Goal: Check status: Check status

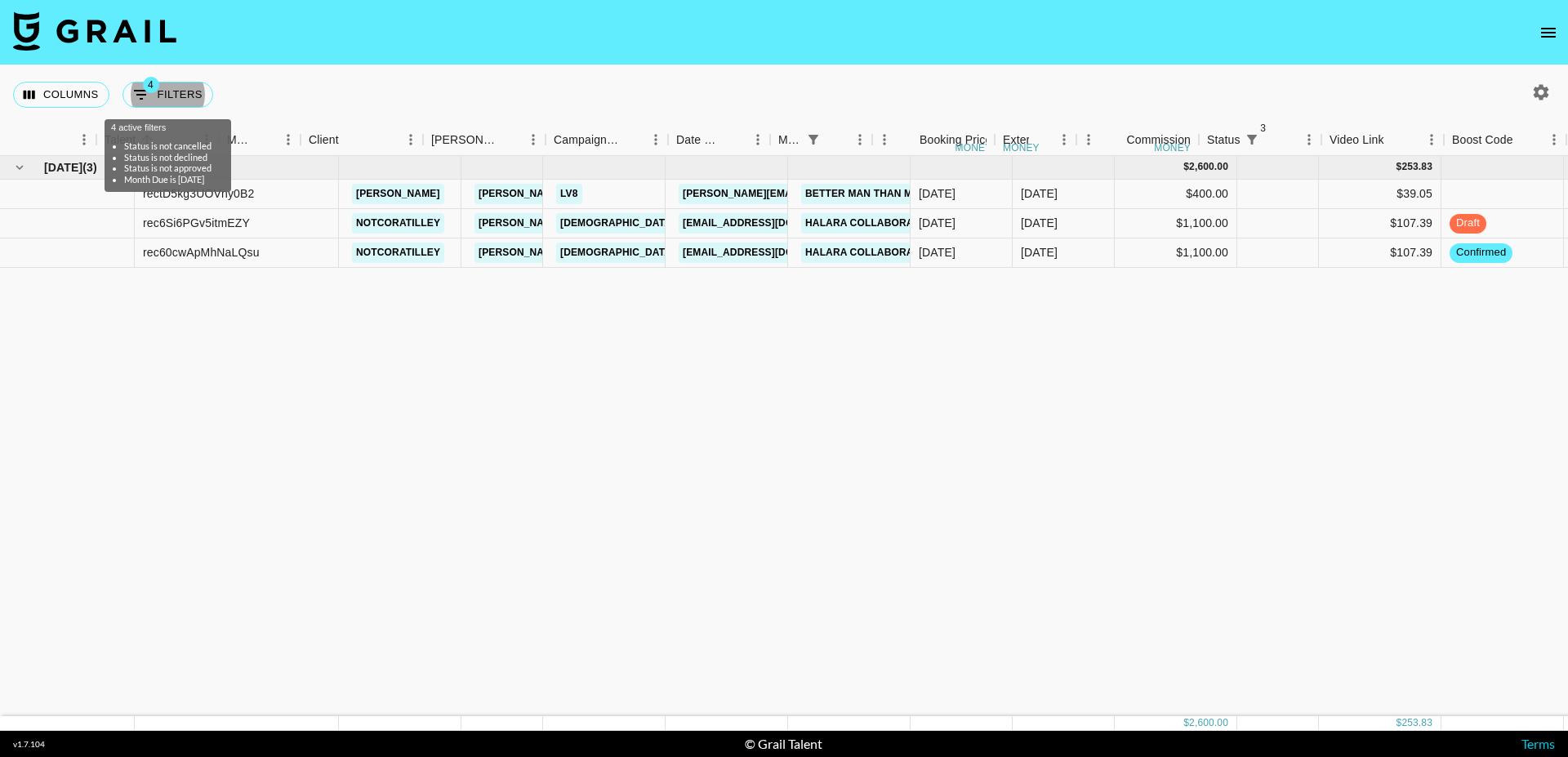
scroll to position [0, 242]
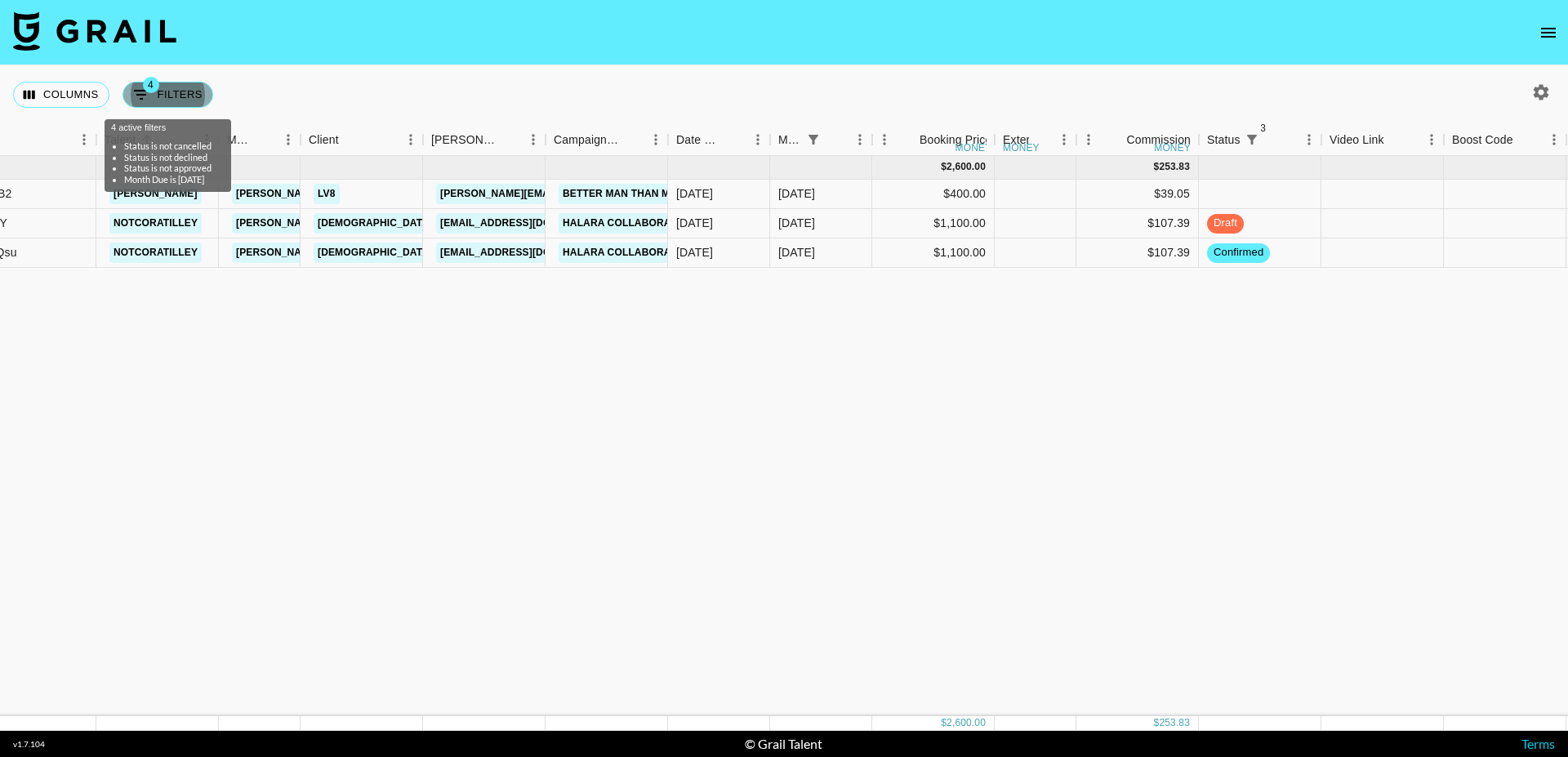
click at [180, 92] on button "4 Filters" at bounding box center [168, 94] width 90 height 26
select select "status"
select select "not"
select select "cancelled"
select select "status"
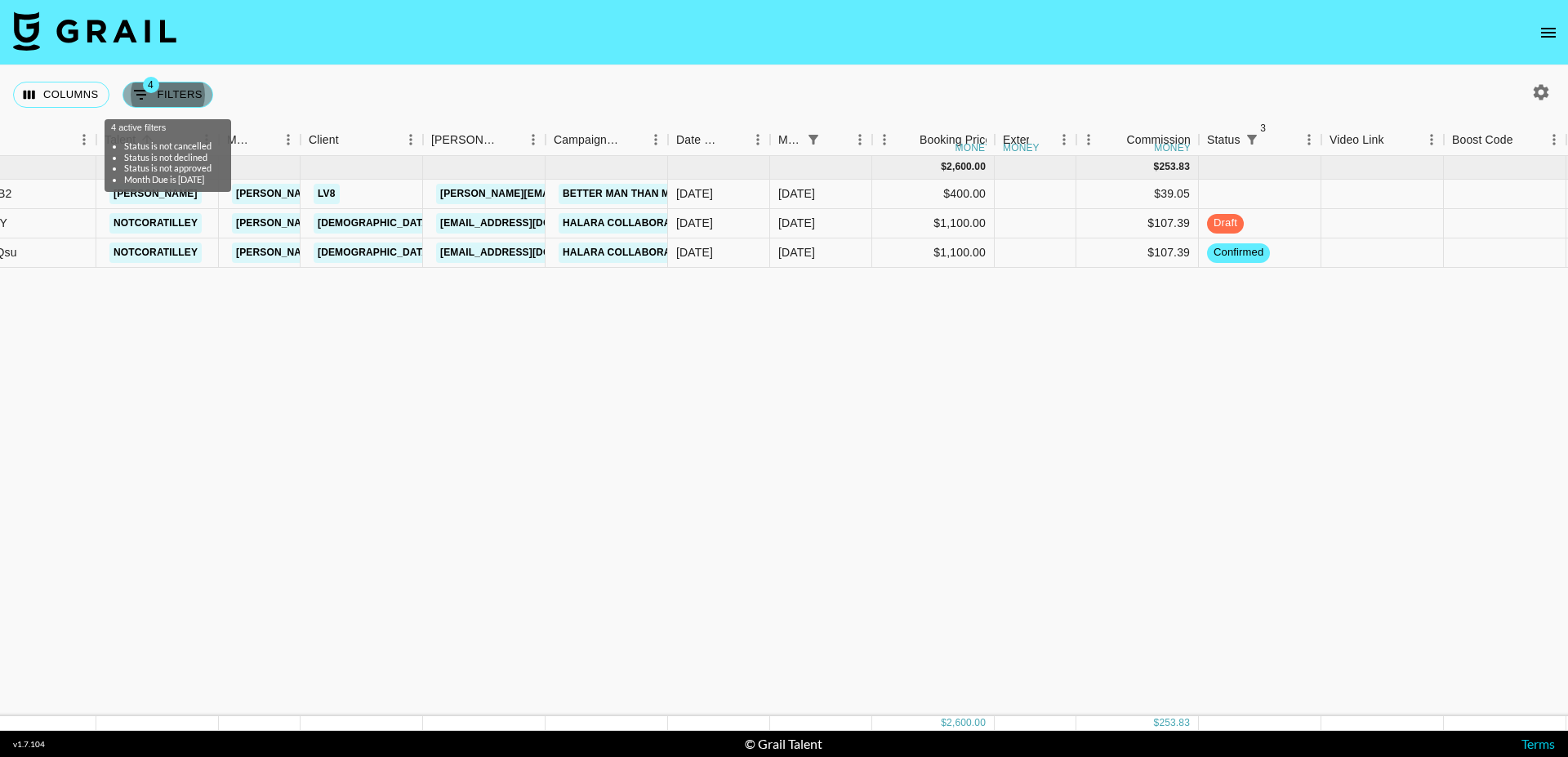
select select "not"
select select "declined"
select select "status"
select select "not"
select select "approved"
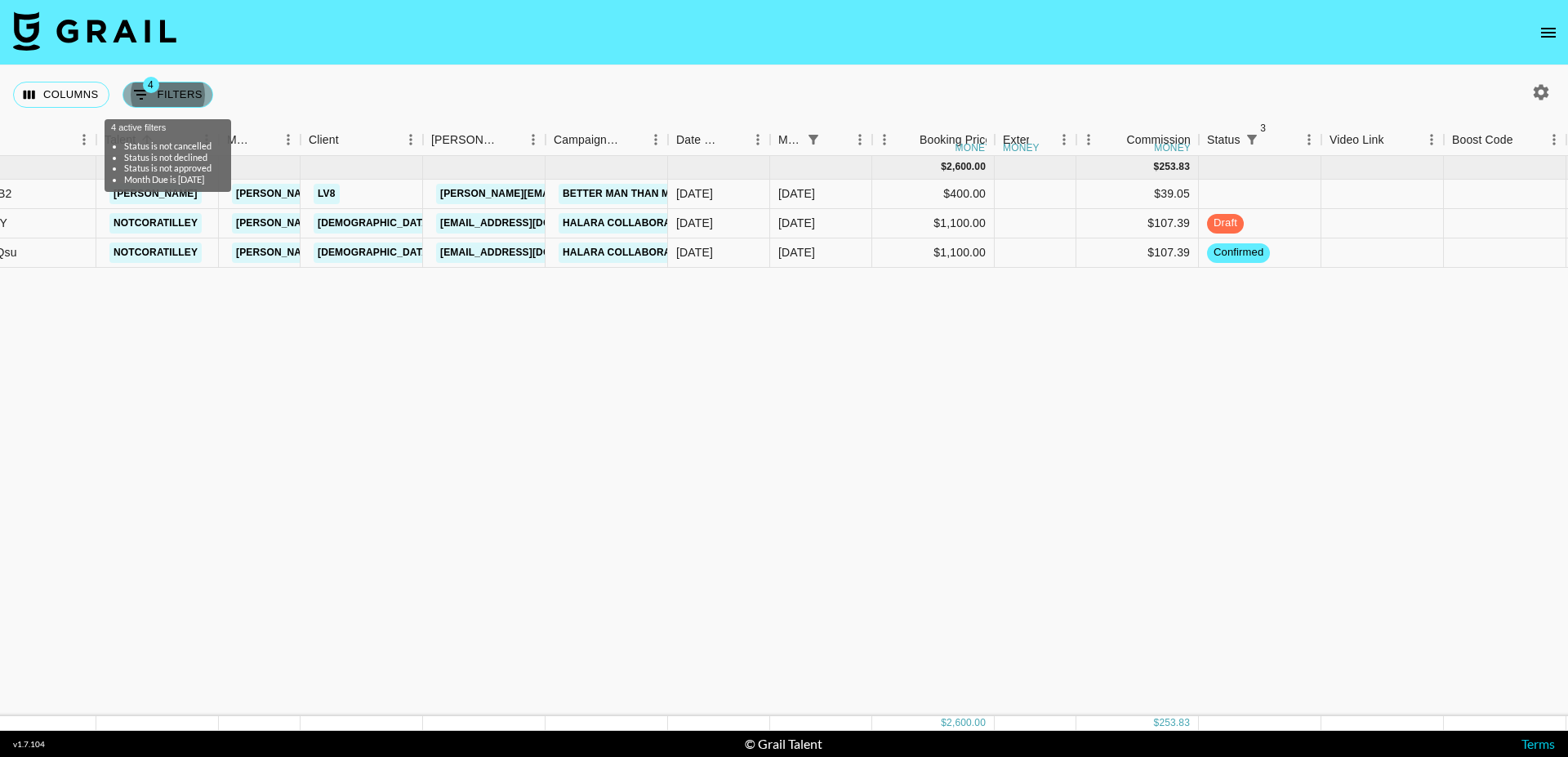
select select "monthDue2"
select select "[DATE]"
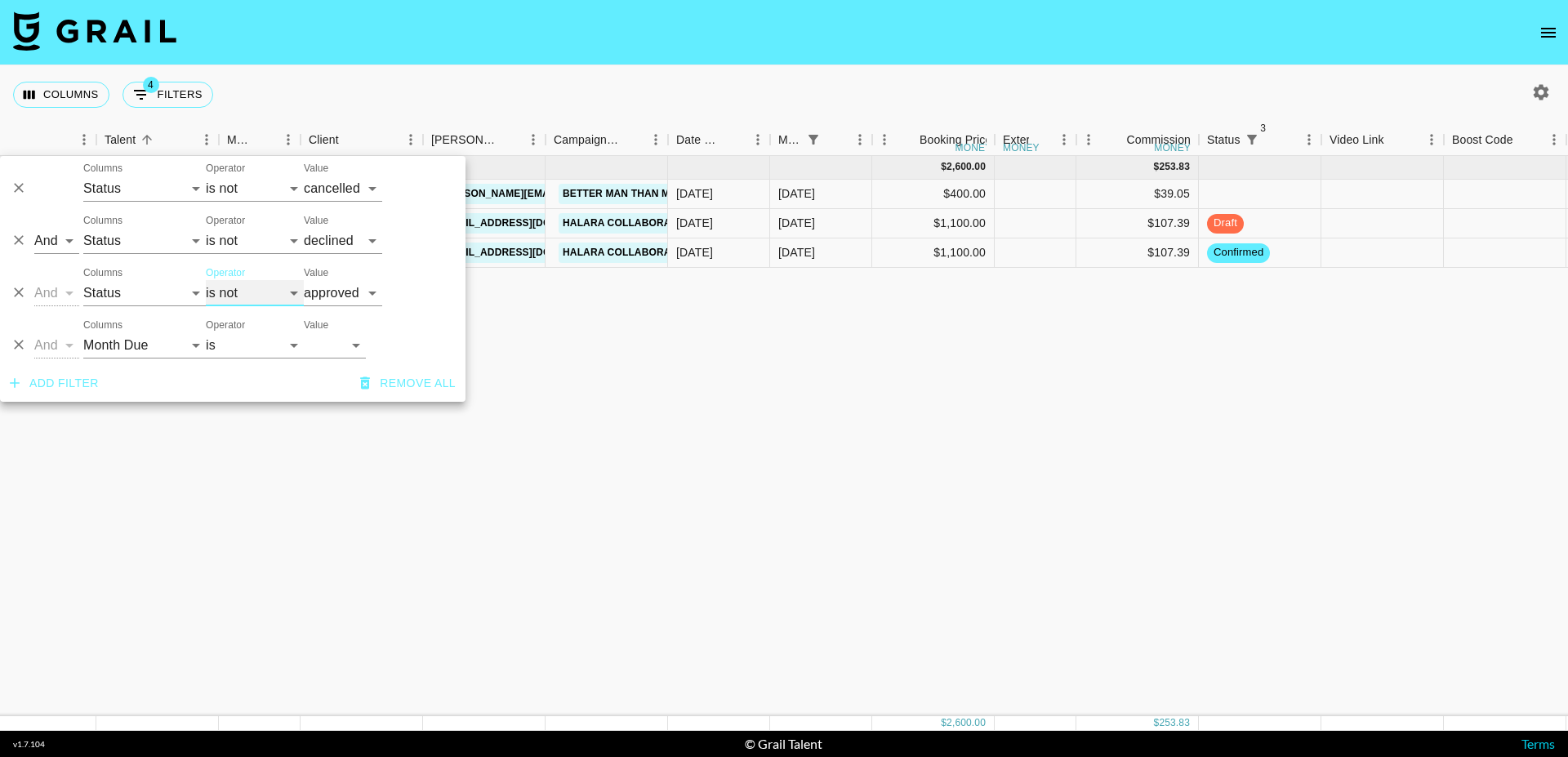
select select "is"
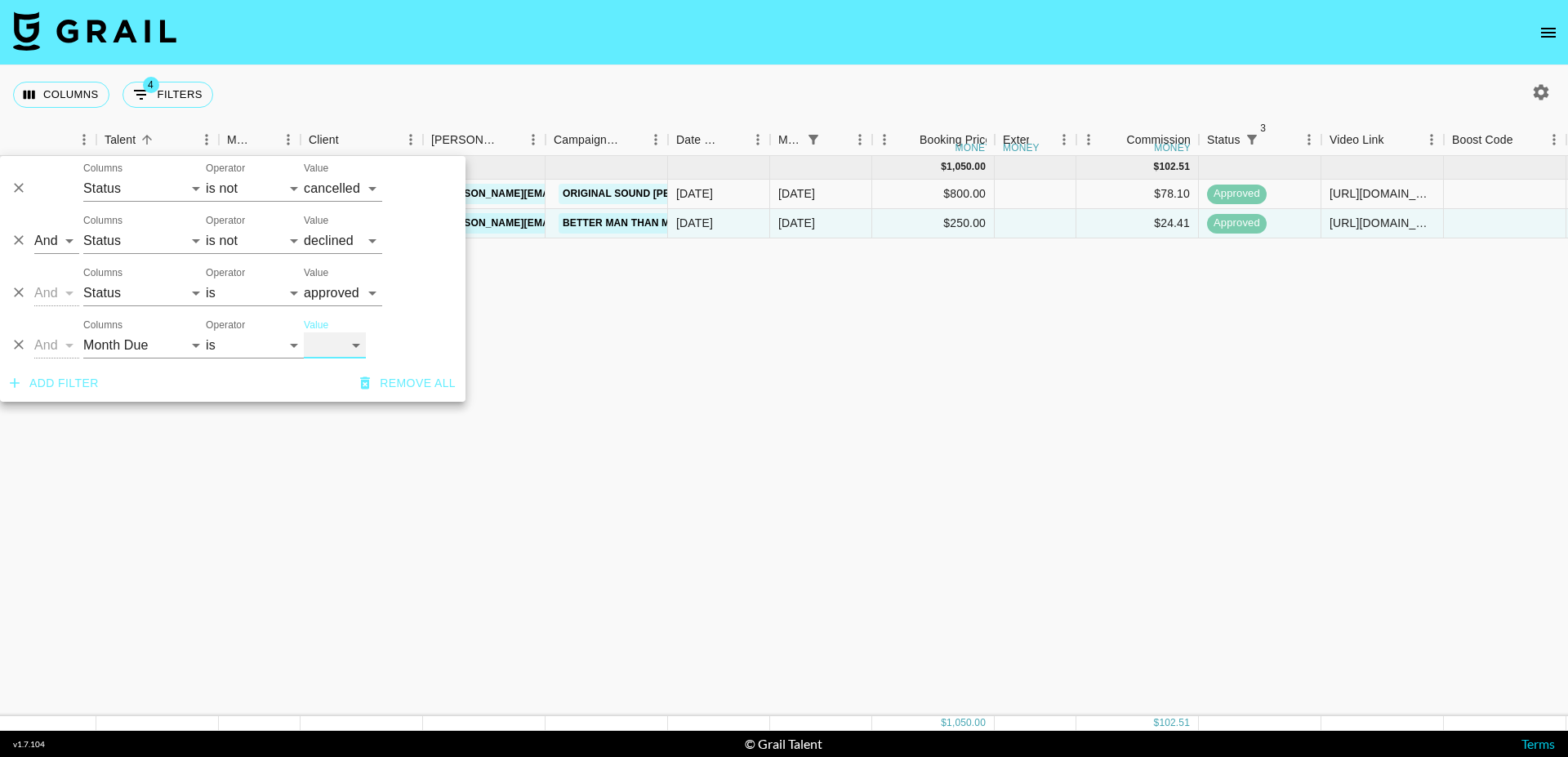
select select "[DATE]"
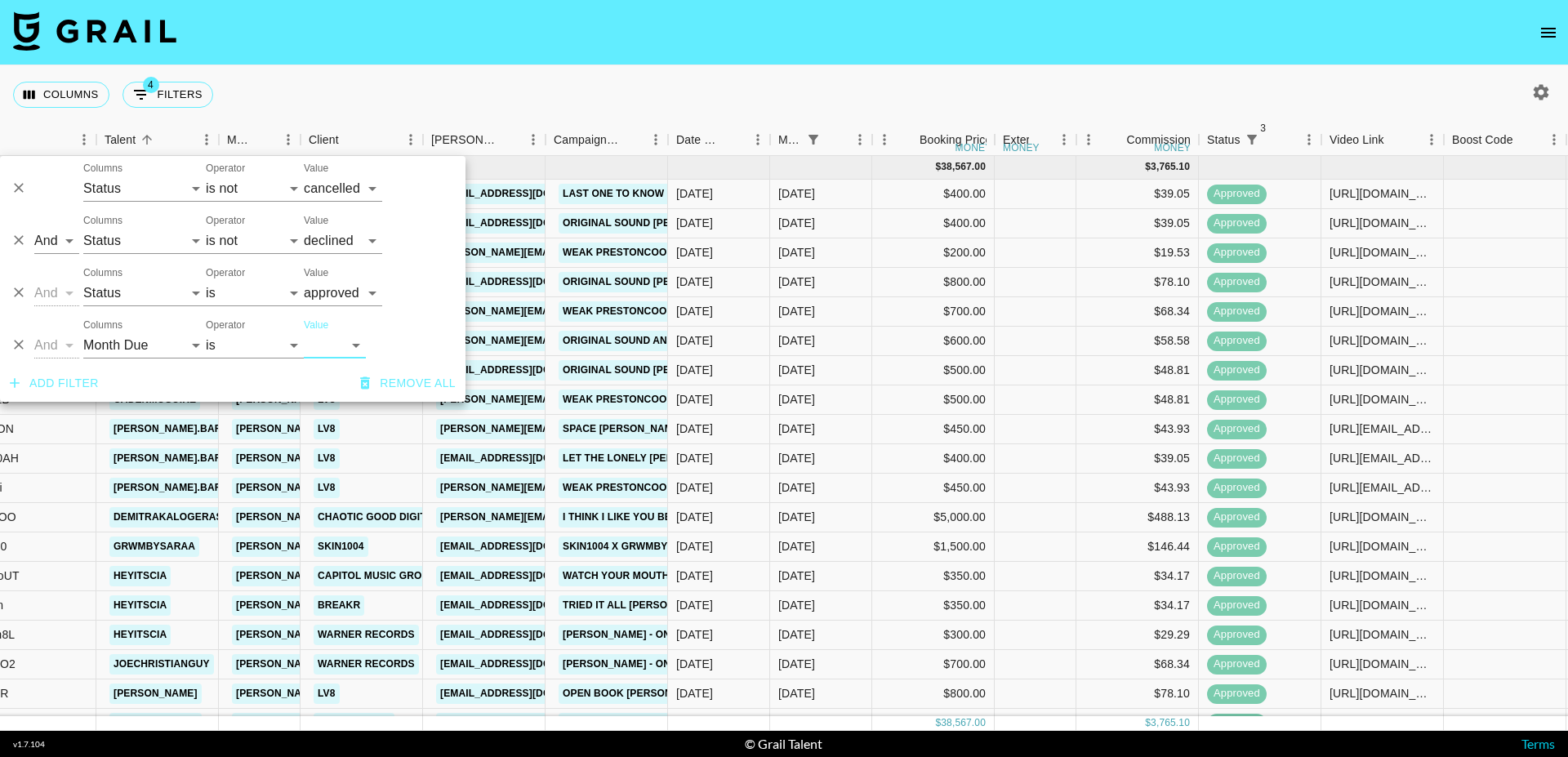
click at [473, 58] on nav at bounding box center [784, 33] width 1568 height 66
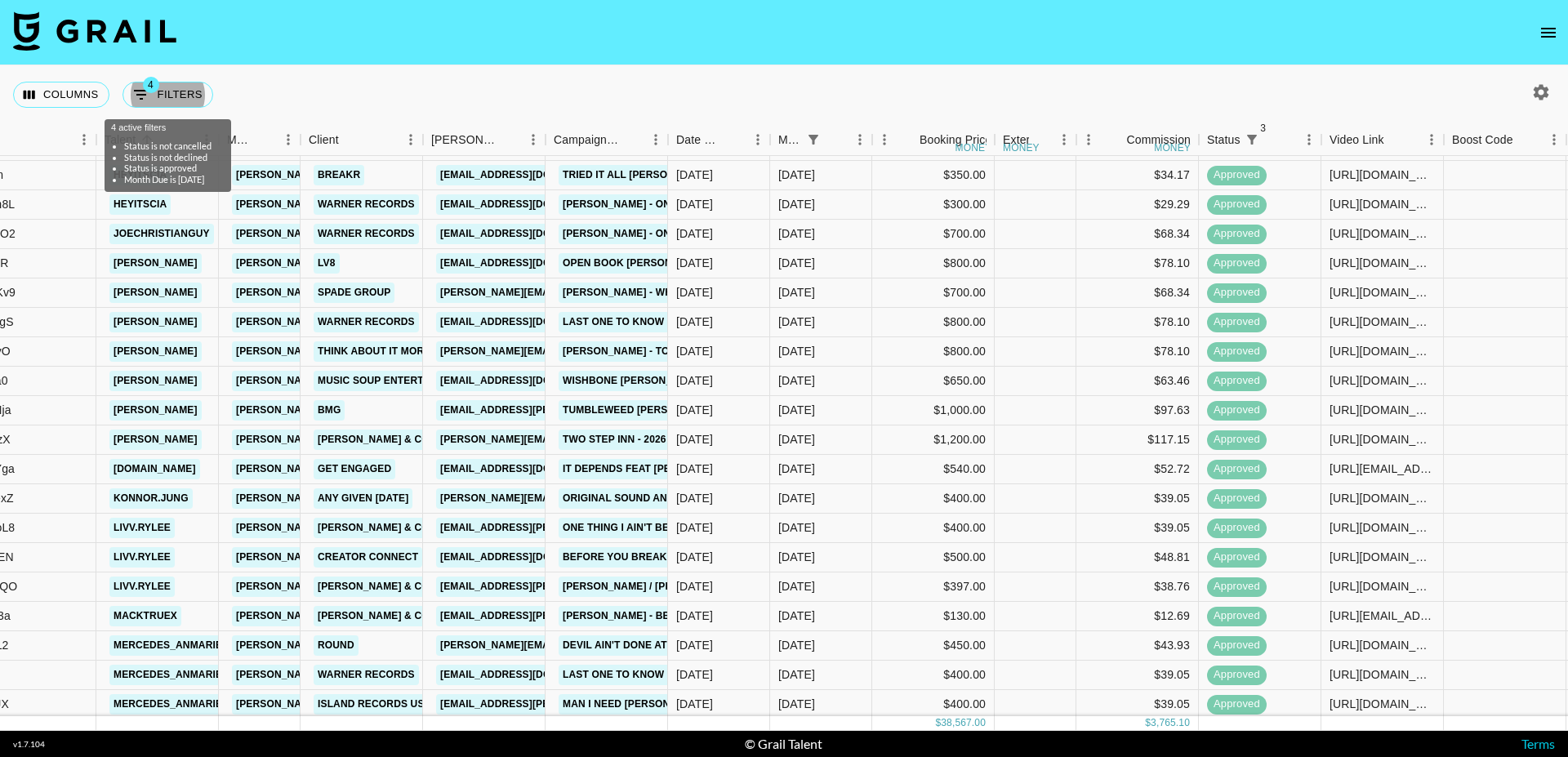
scroll to position [446, 242]
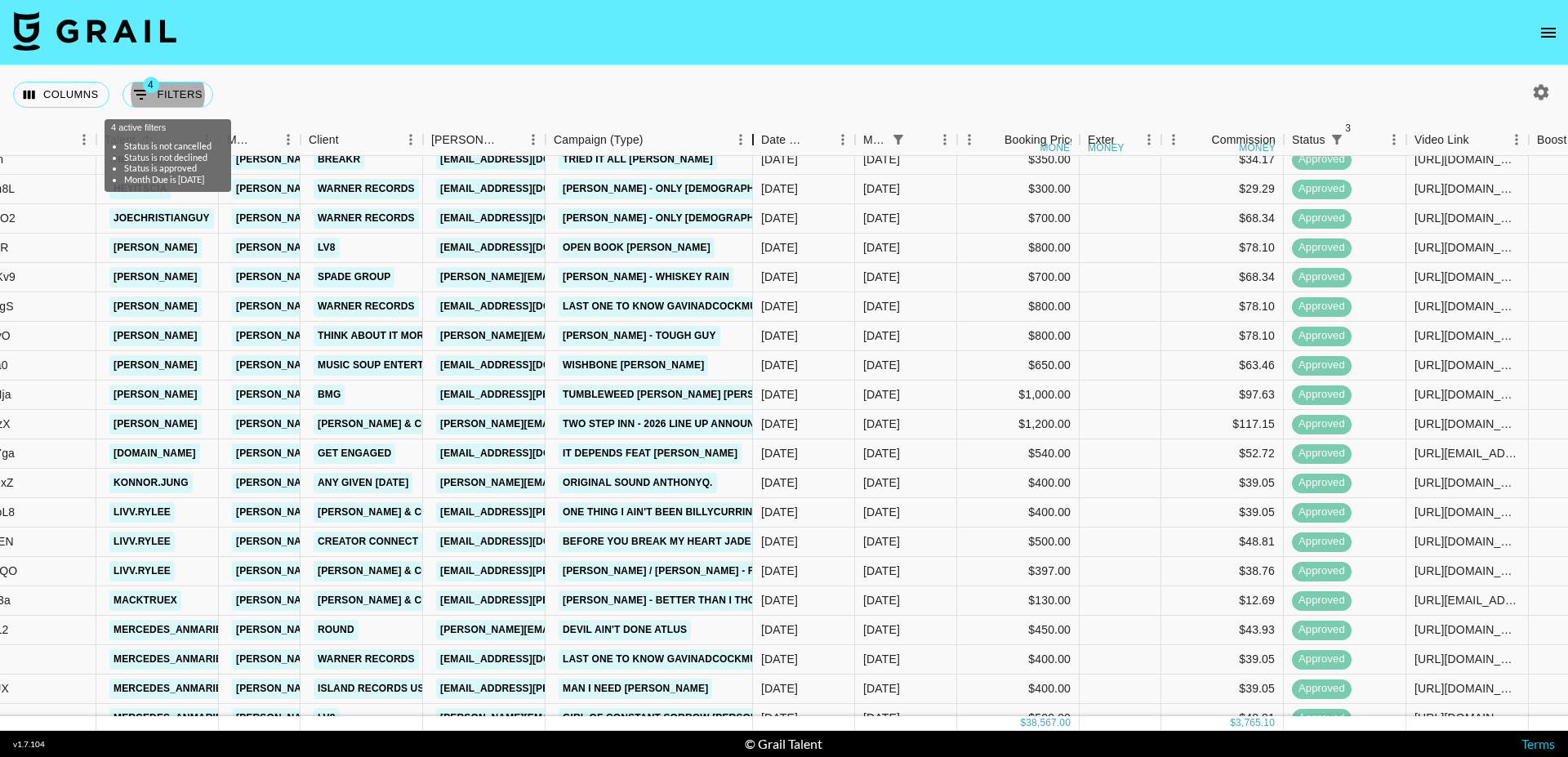
drag, startPoint x: 668, startPoint y: 137, endPoint x: 757, endPoint y: 145, distance: 89.4
click at [757, 145] on div "Campaign (Type)" at bounding box center [753, 140] width 20 height 32
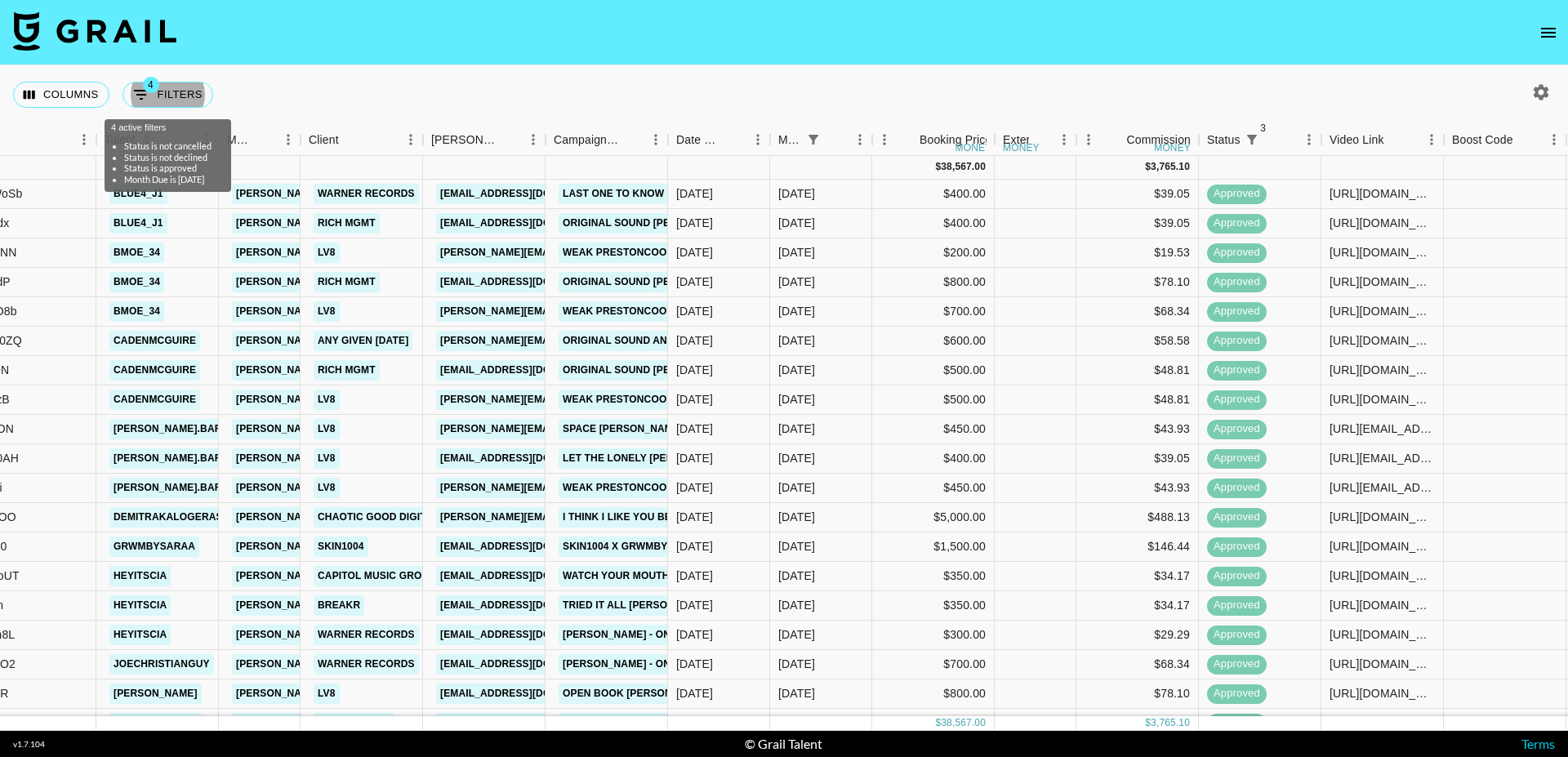
scroll to position [0, 242]
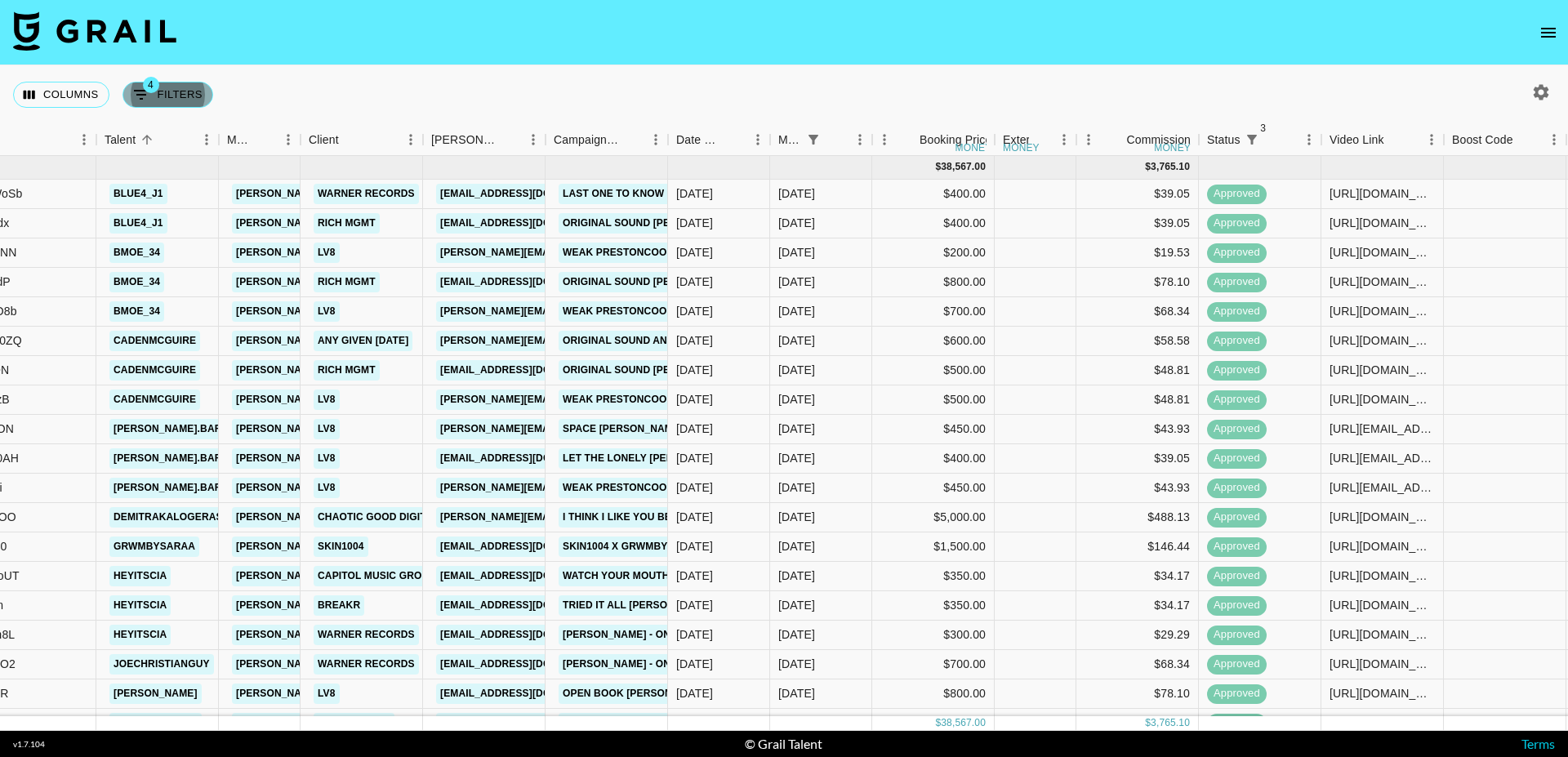
click at [195, 95] on button "4 Filters" at bounding box center [168, 94] width 90 height 26
select select "status"
select select "not"
select select "cancelled"
select select "status"
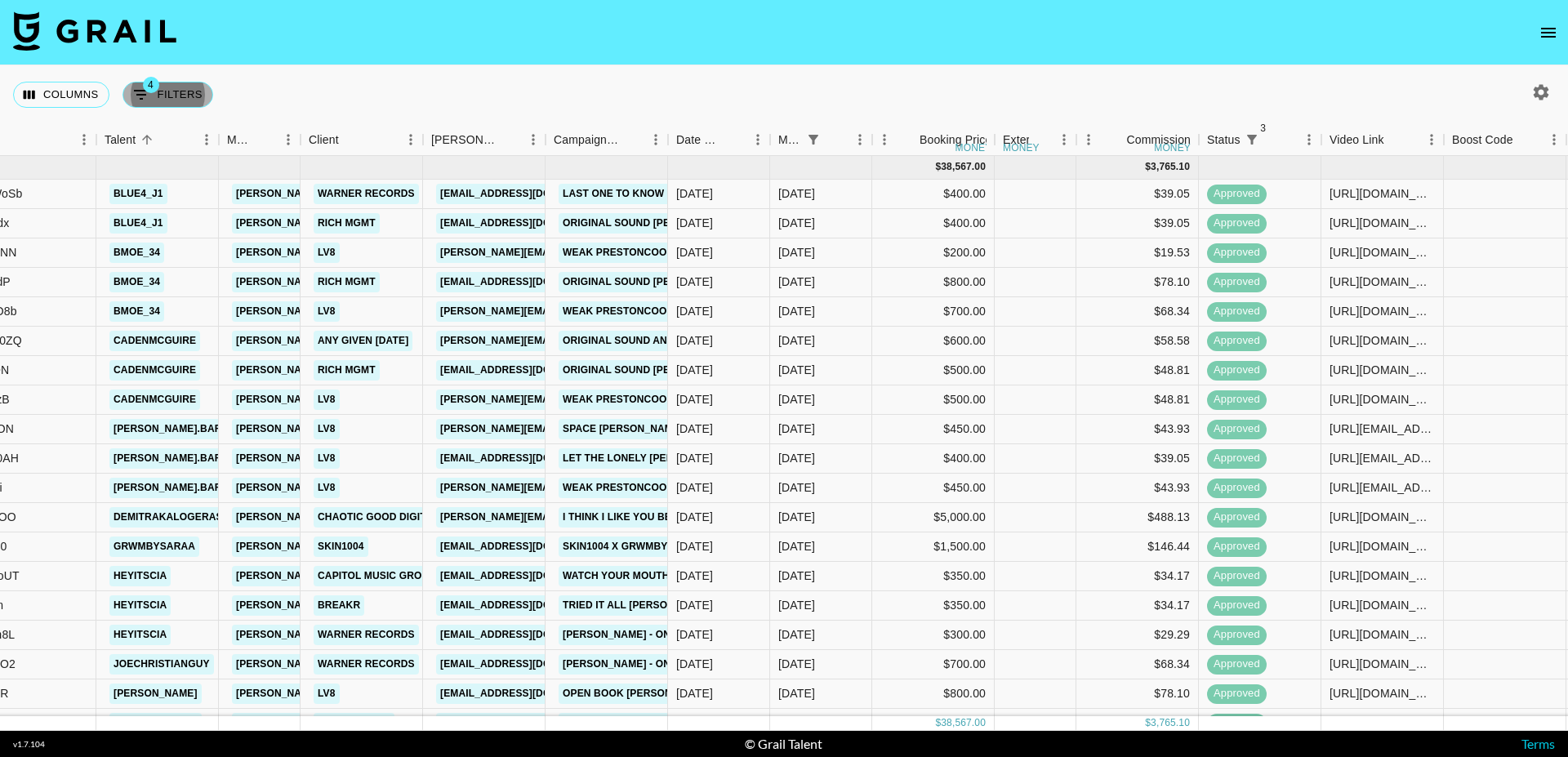
select select "not"
select select "declined"
select select "status"
select select "approved"
select select "monthDue2"
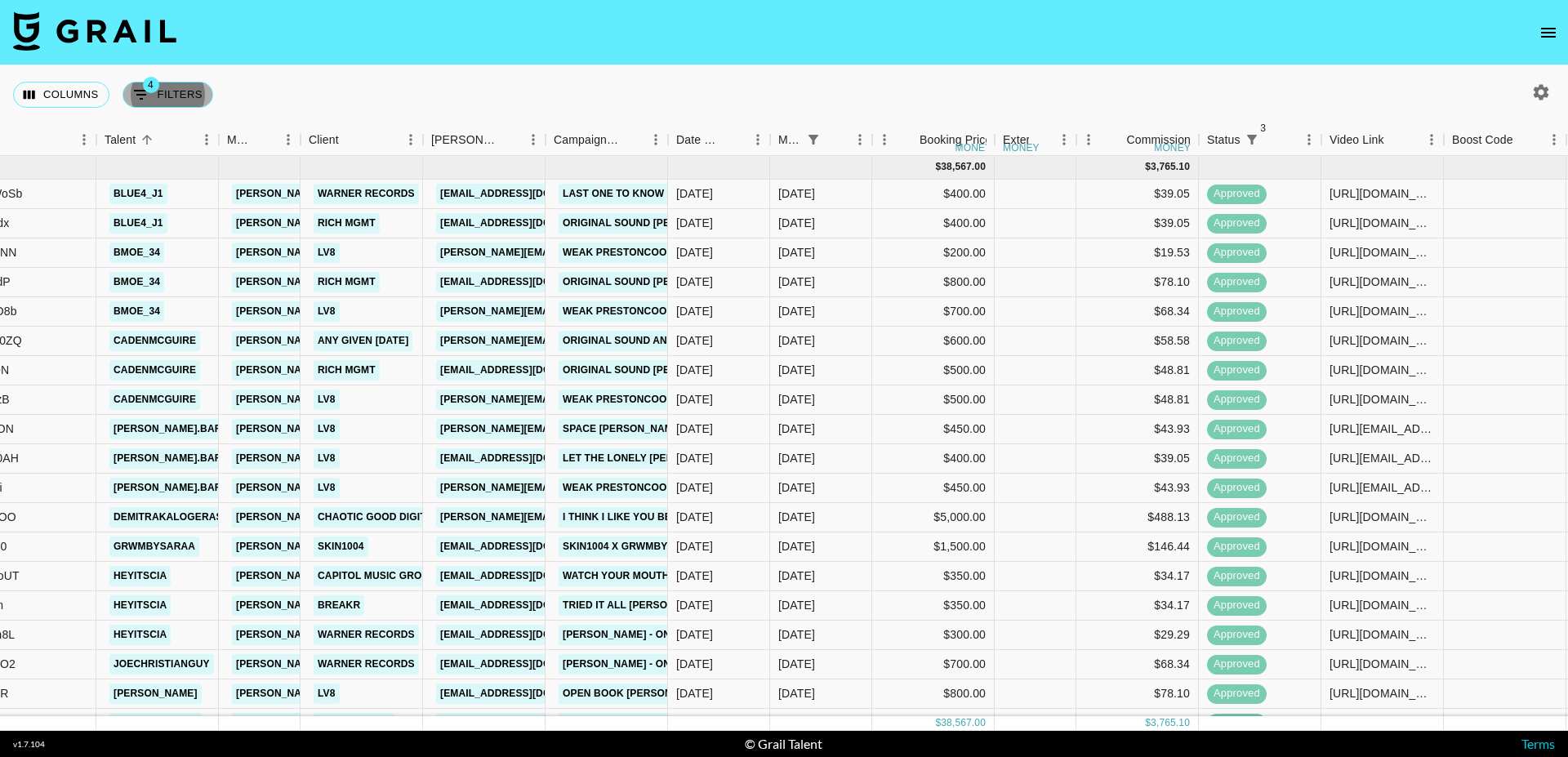
select select "[DATE]"
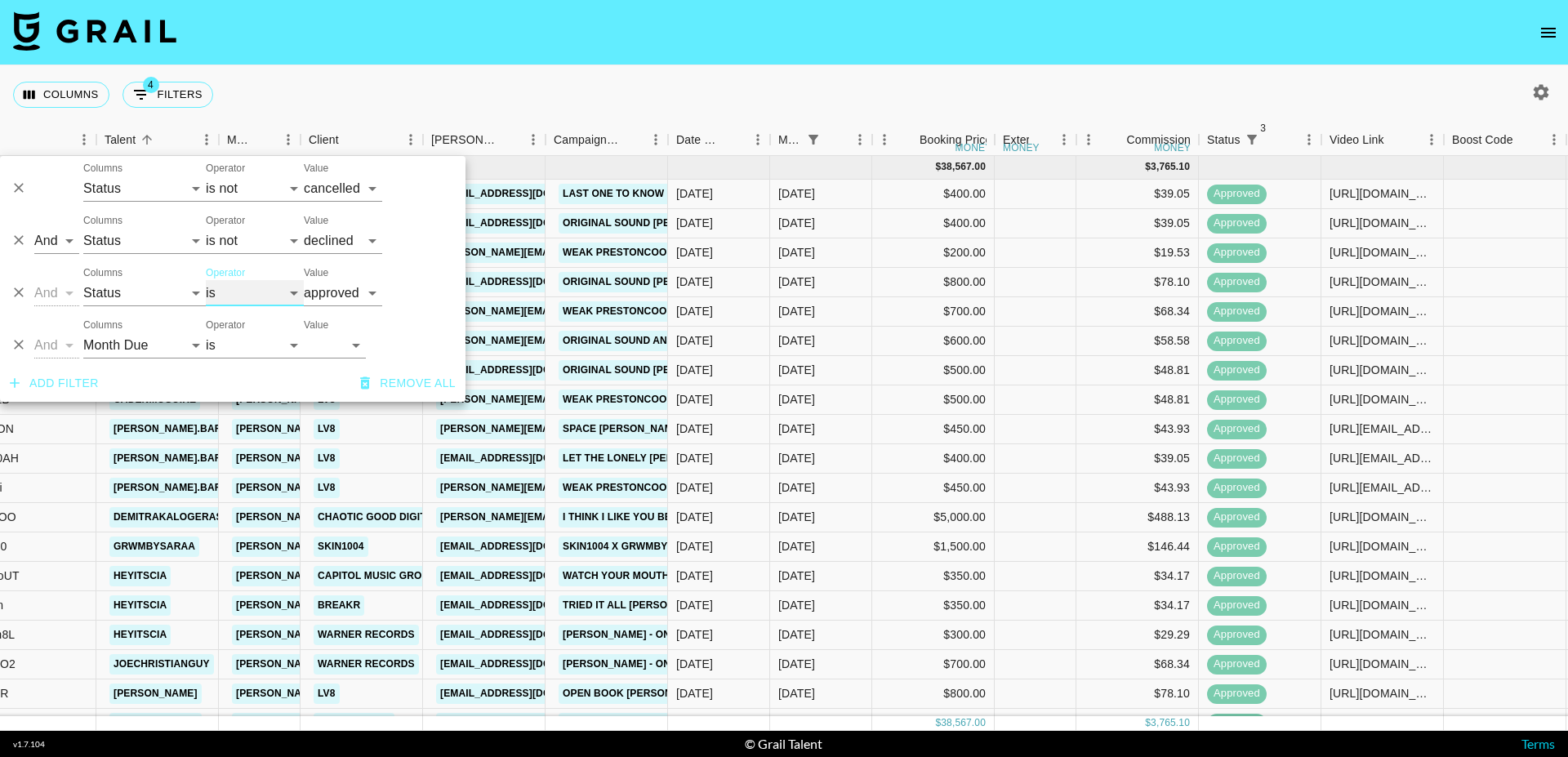
select select "not"
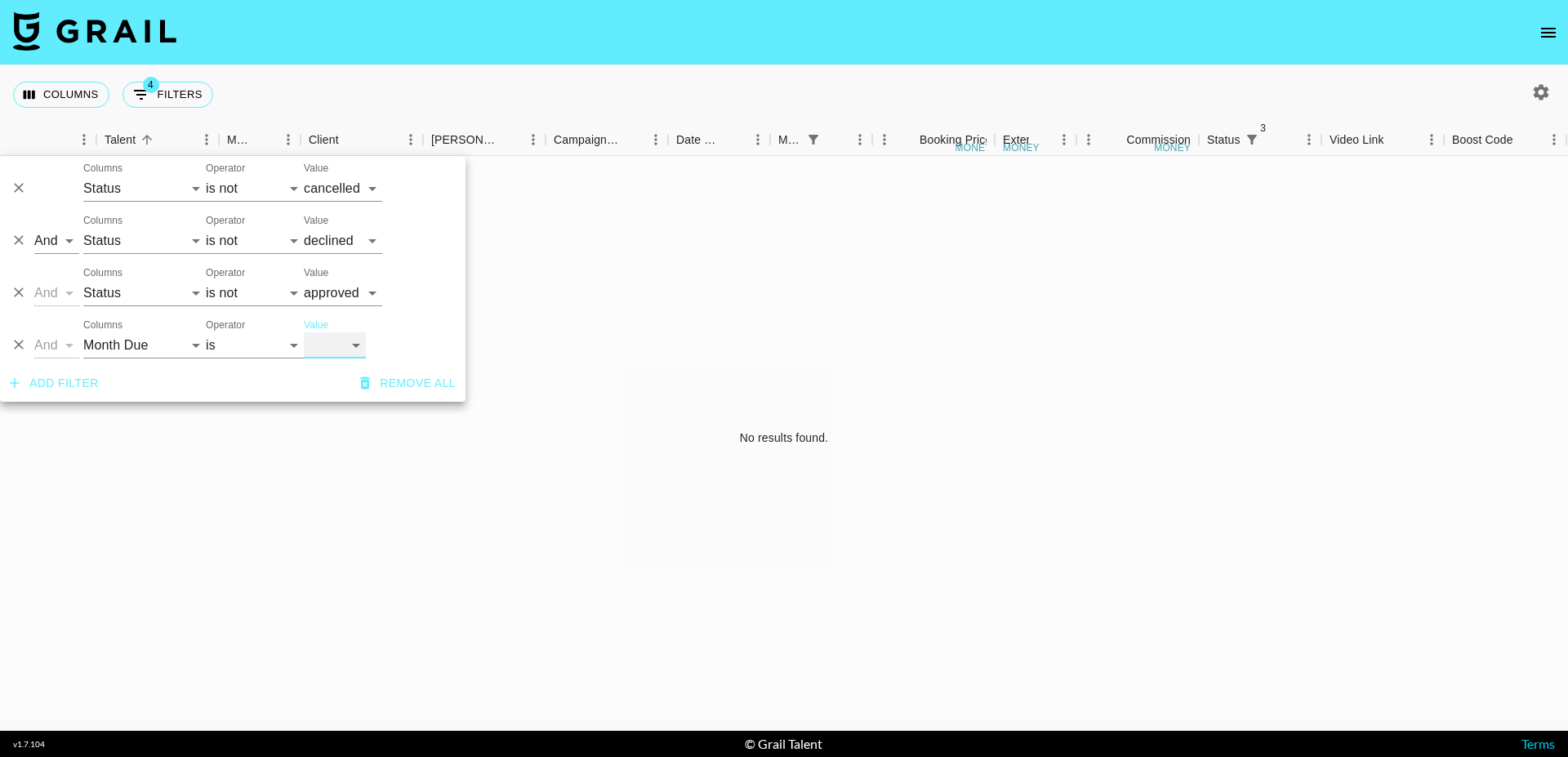
select select "[DATE]"
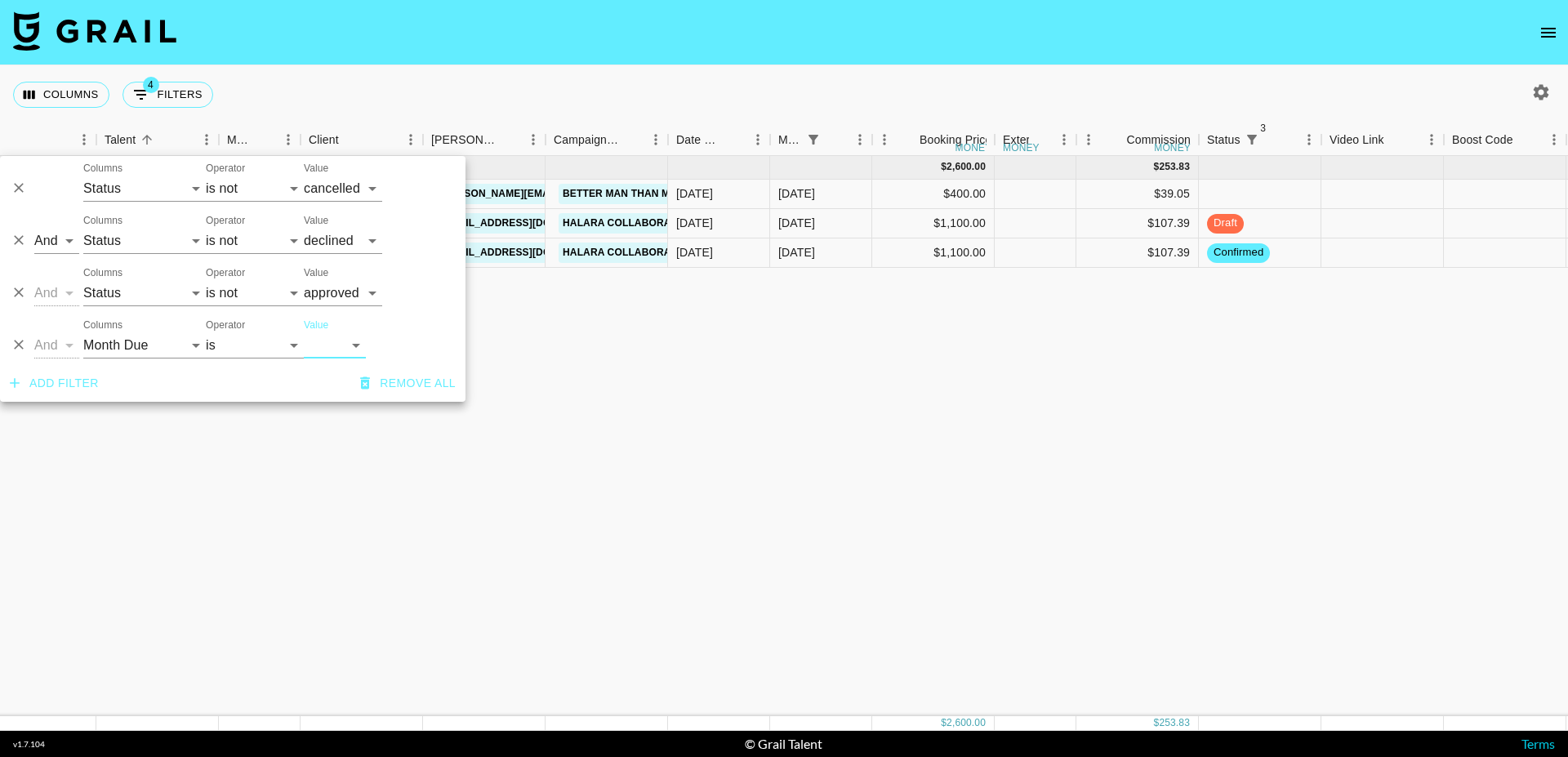
click at [443, 36] on nav at bounding box center [784, 33] width 1568 height 66
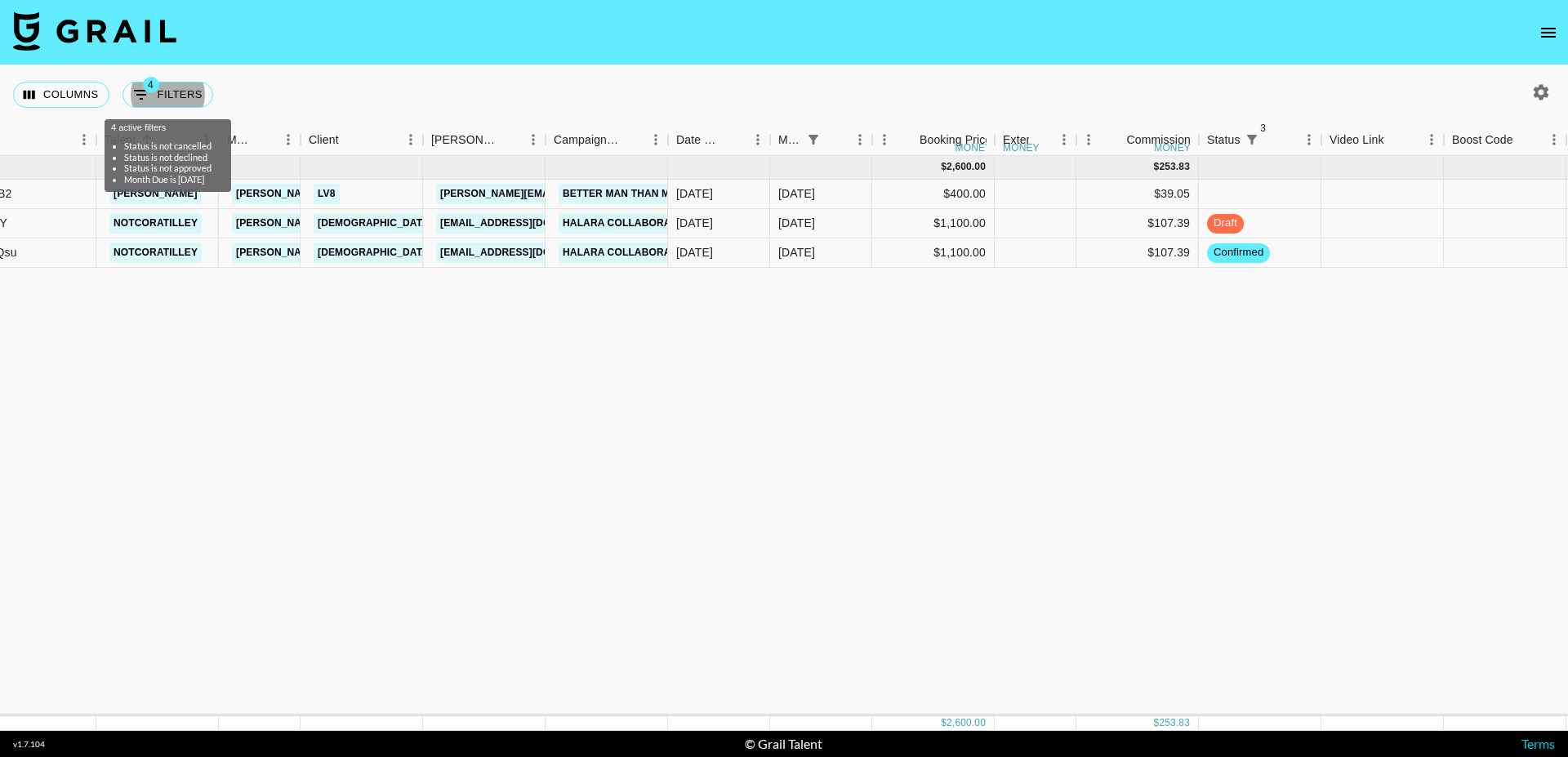
click at [732, 358] on div "[DATE] ( 3 ) $ 2,600.00 $ 253.83 rectD5kg3UOVny0B2 [PERSON_NAME] [PERSON_NAME][…" at bounding box center [1185, 436] width 2855 height 560
click at [195, 93] on button "4 Filters" at bounding box center [168, 94] width 90 height 26
select select "status"
select select "not"
select select "cancelled"
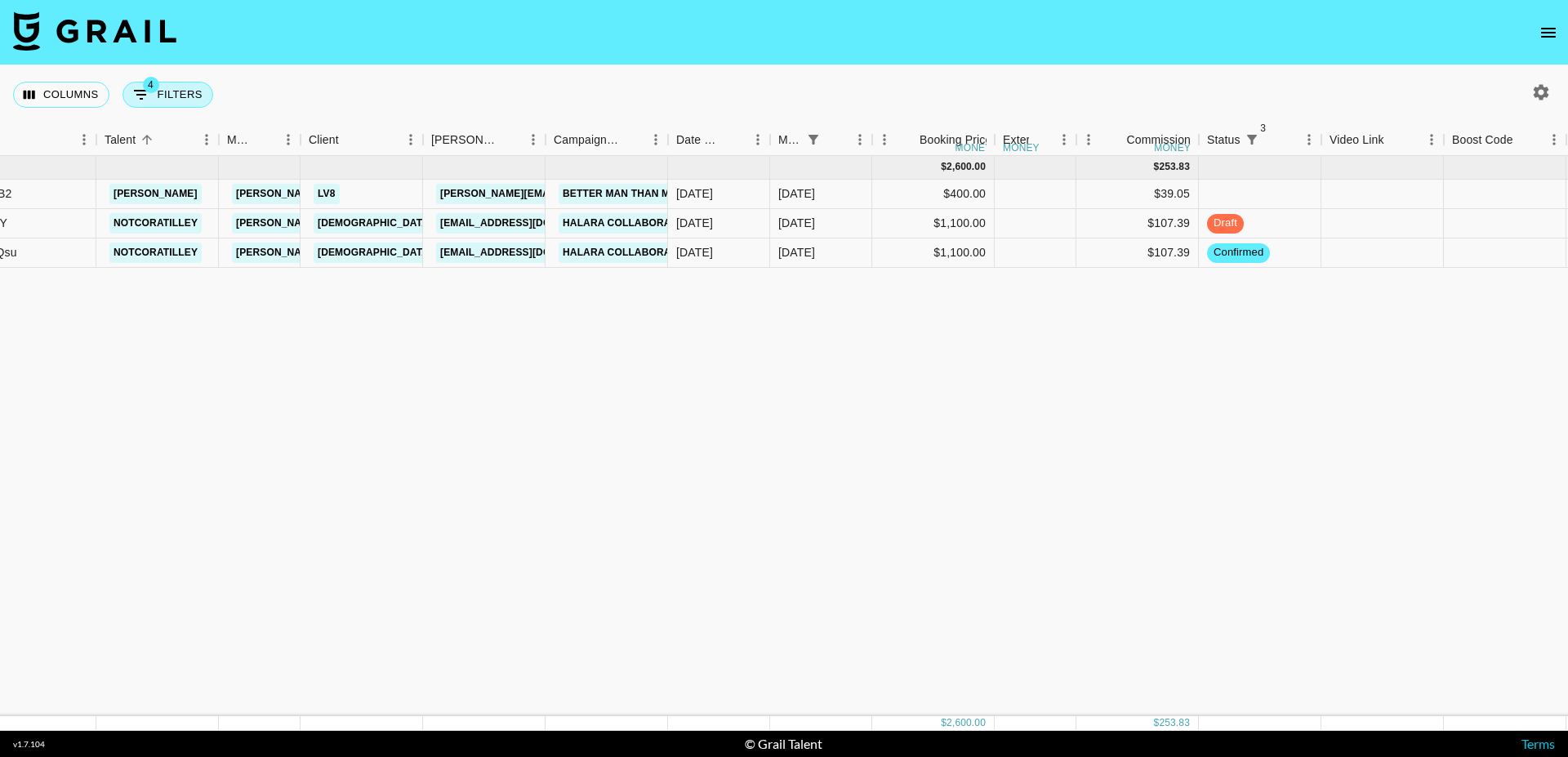
select select "status"
select select "not"
select select "declined"
select select "status"
select select "not"
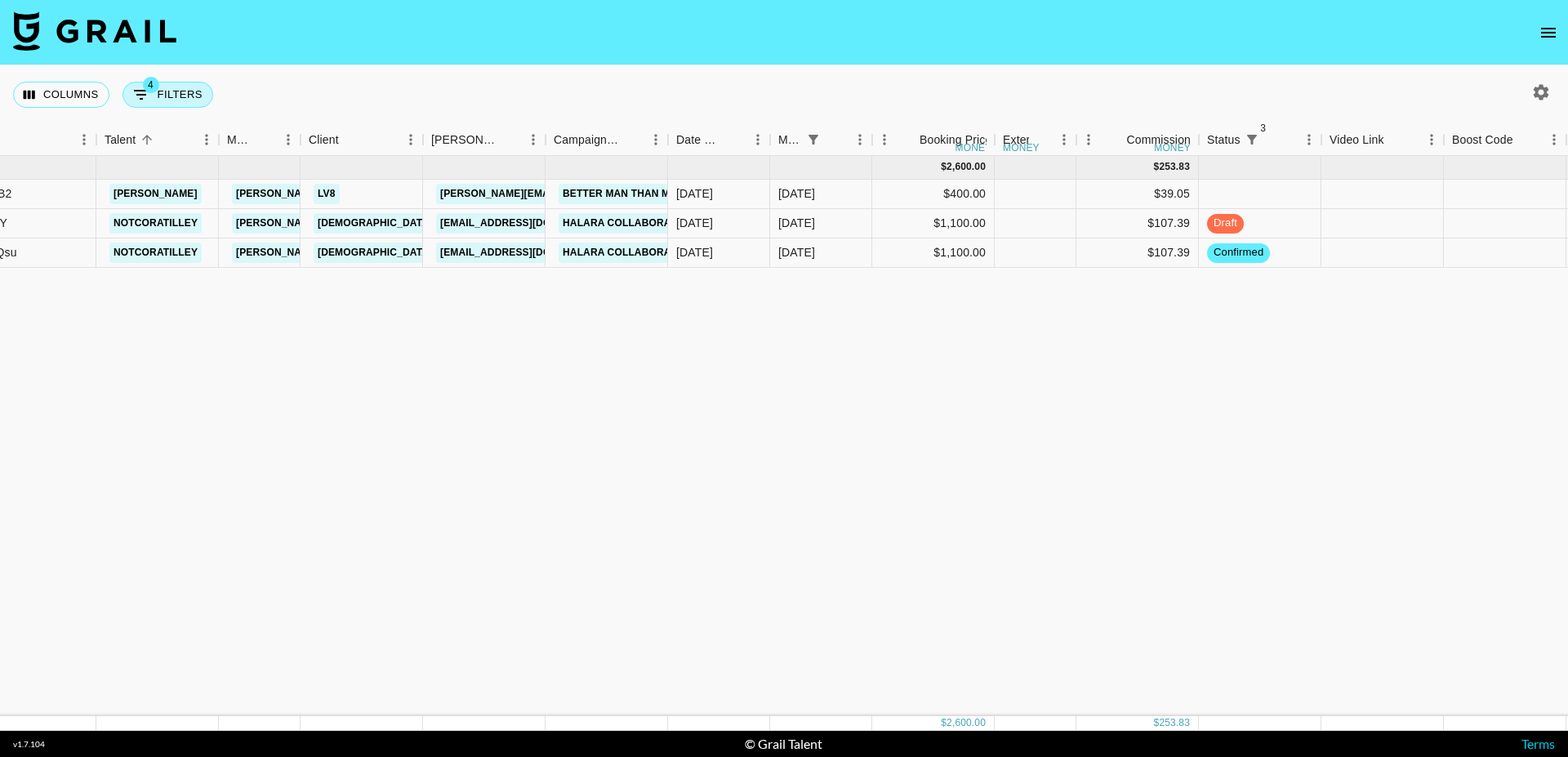
select select "approved"
select select "monthDue2"
select select "[DATE]"
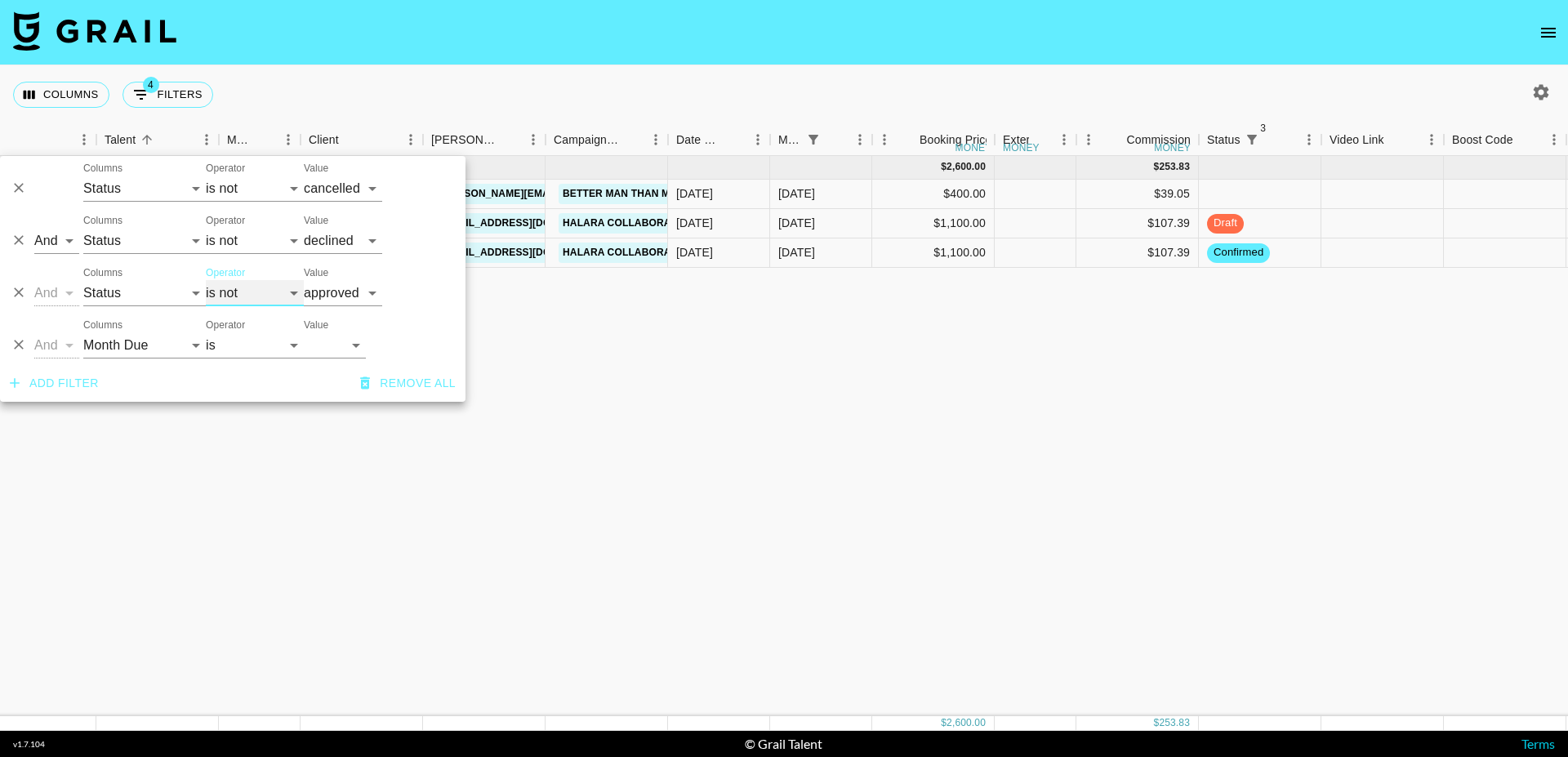
select select "is"
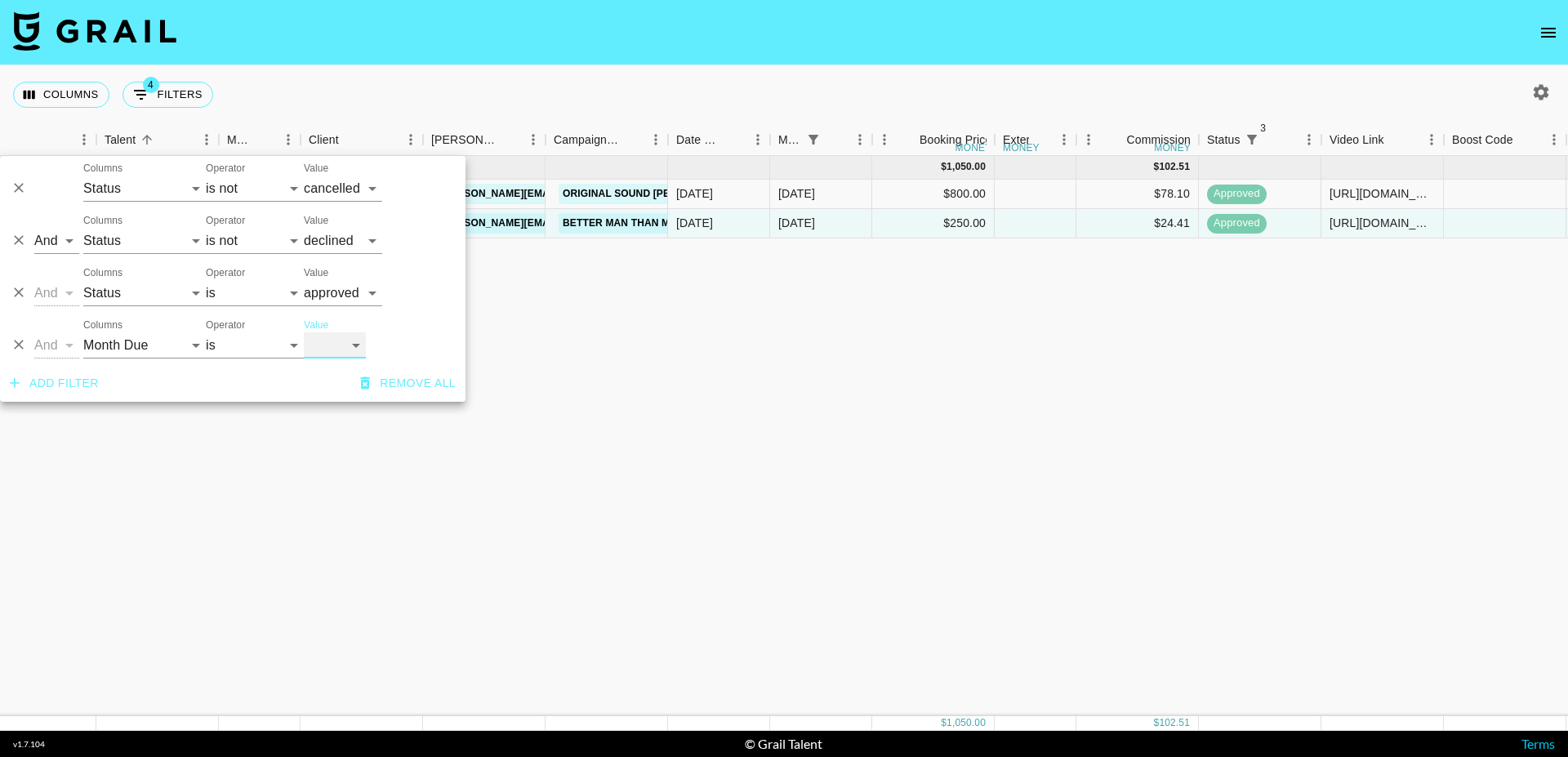
select select "[DATE]"
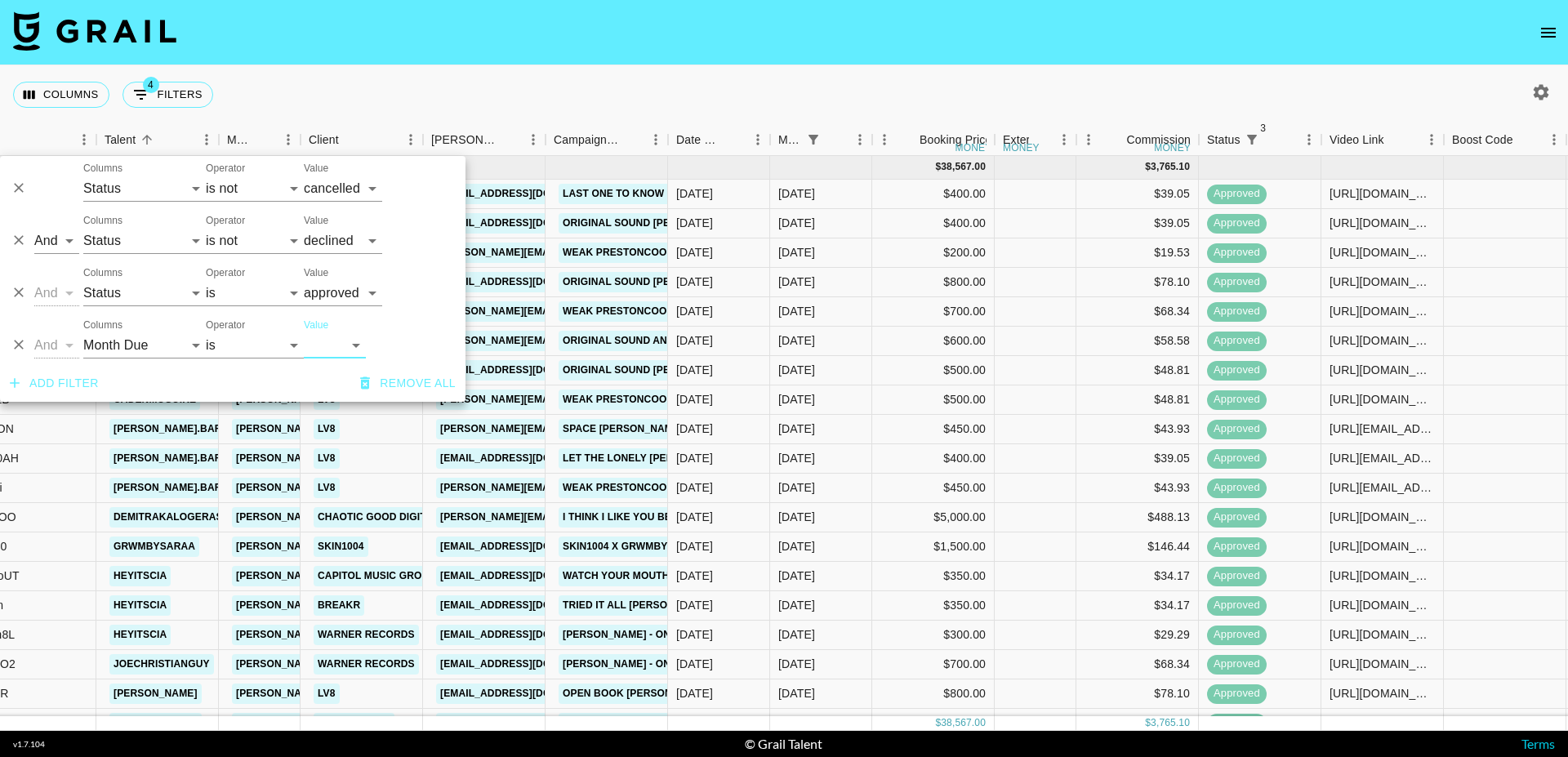
click at [481, 43] on nav at bounding box center [784, 33] width 1568 height 66
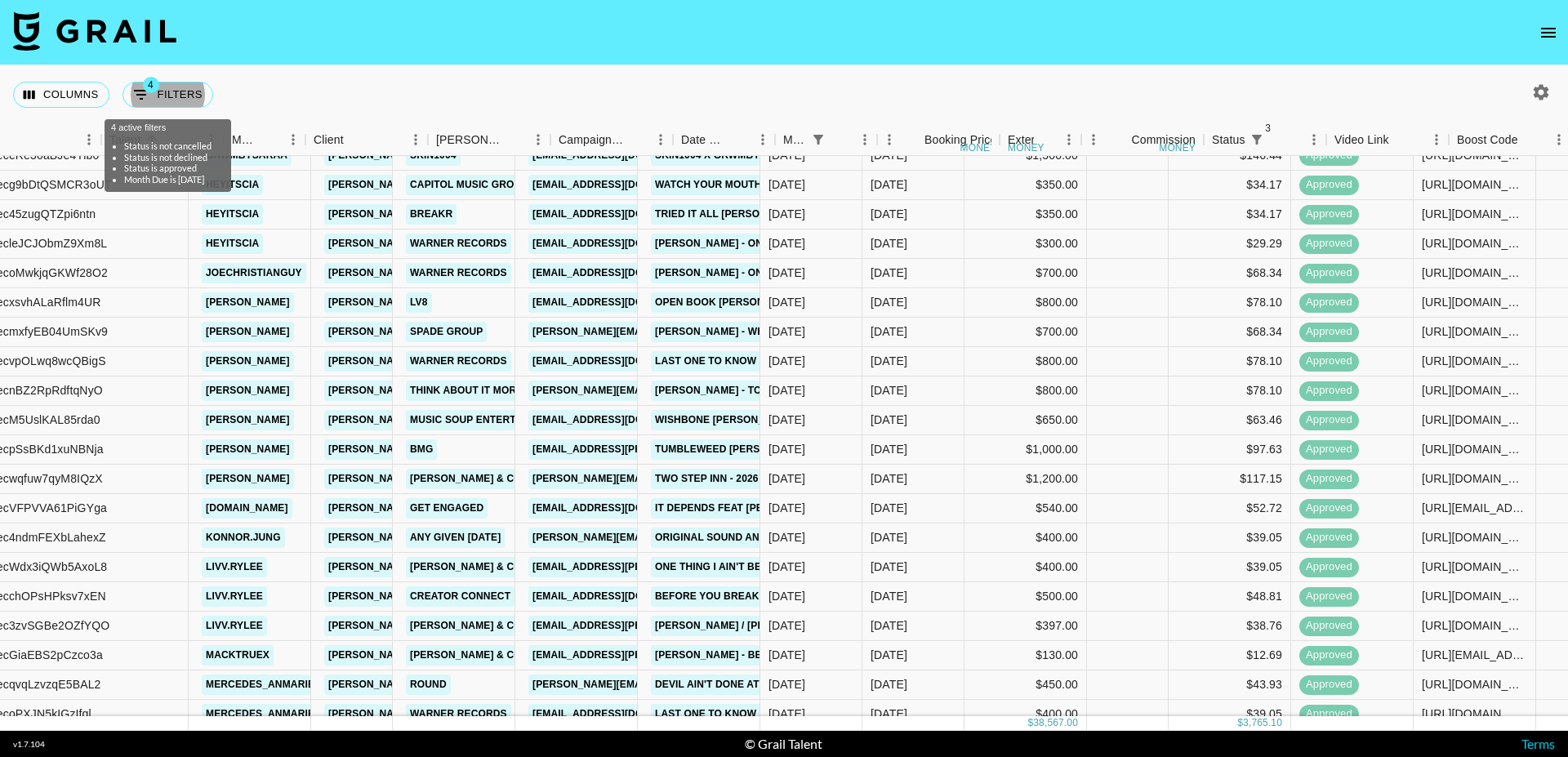
scroll to position [391, 98]
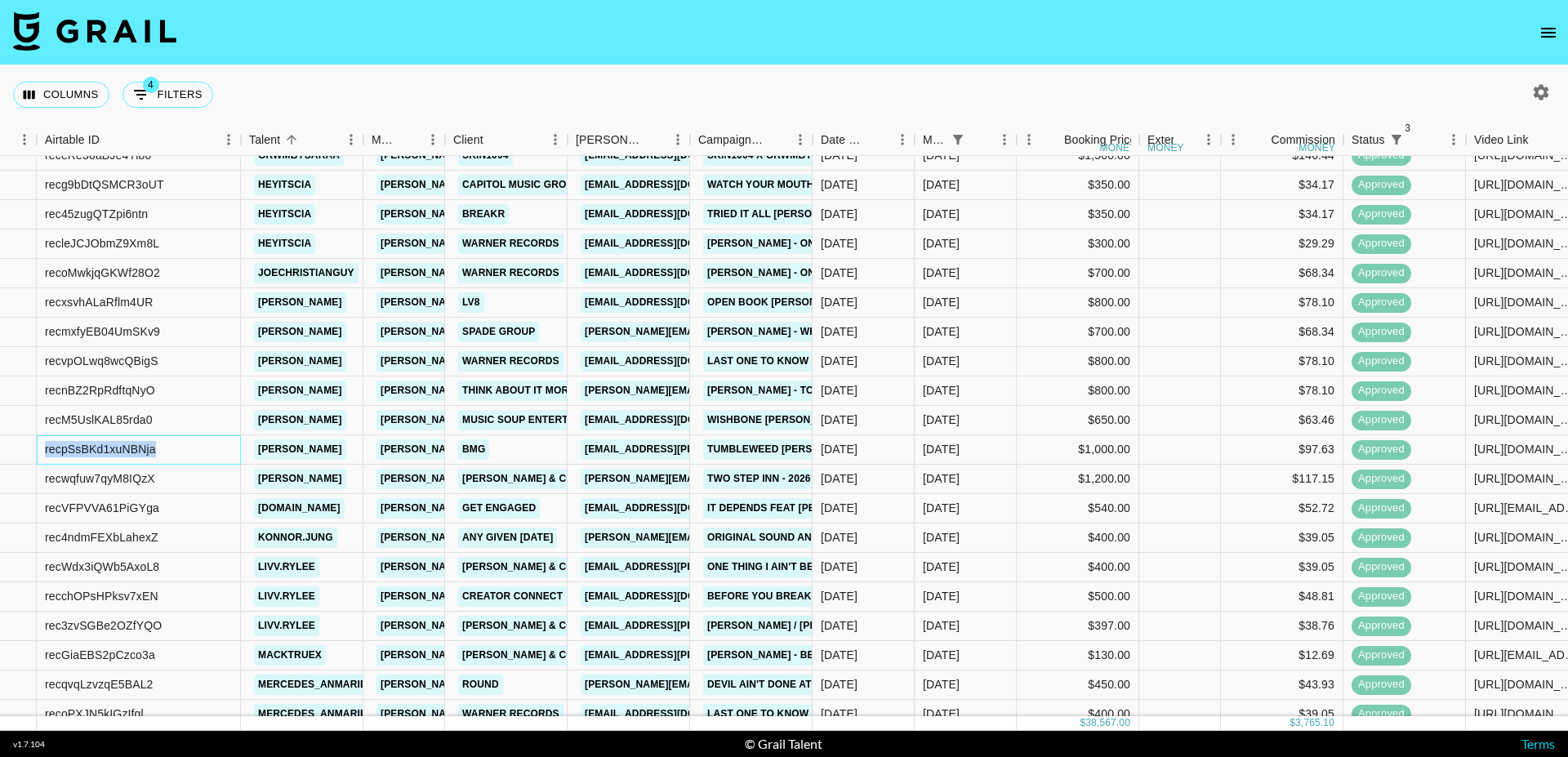
drag, startPoint x: 172, startPoint y: 455, endPoint x: 44, endPoint y: 444, distance: 128.5
click at [44, 444] on div "recpSsBKd1xuNBNja" at bounding box center [139, 450] width 205 height 30
copy div "recpSsBKd1xuNBNja"
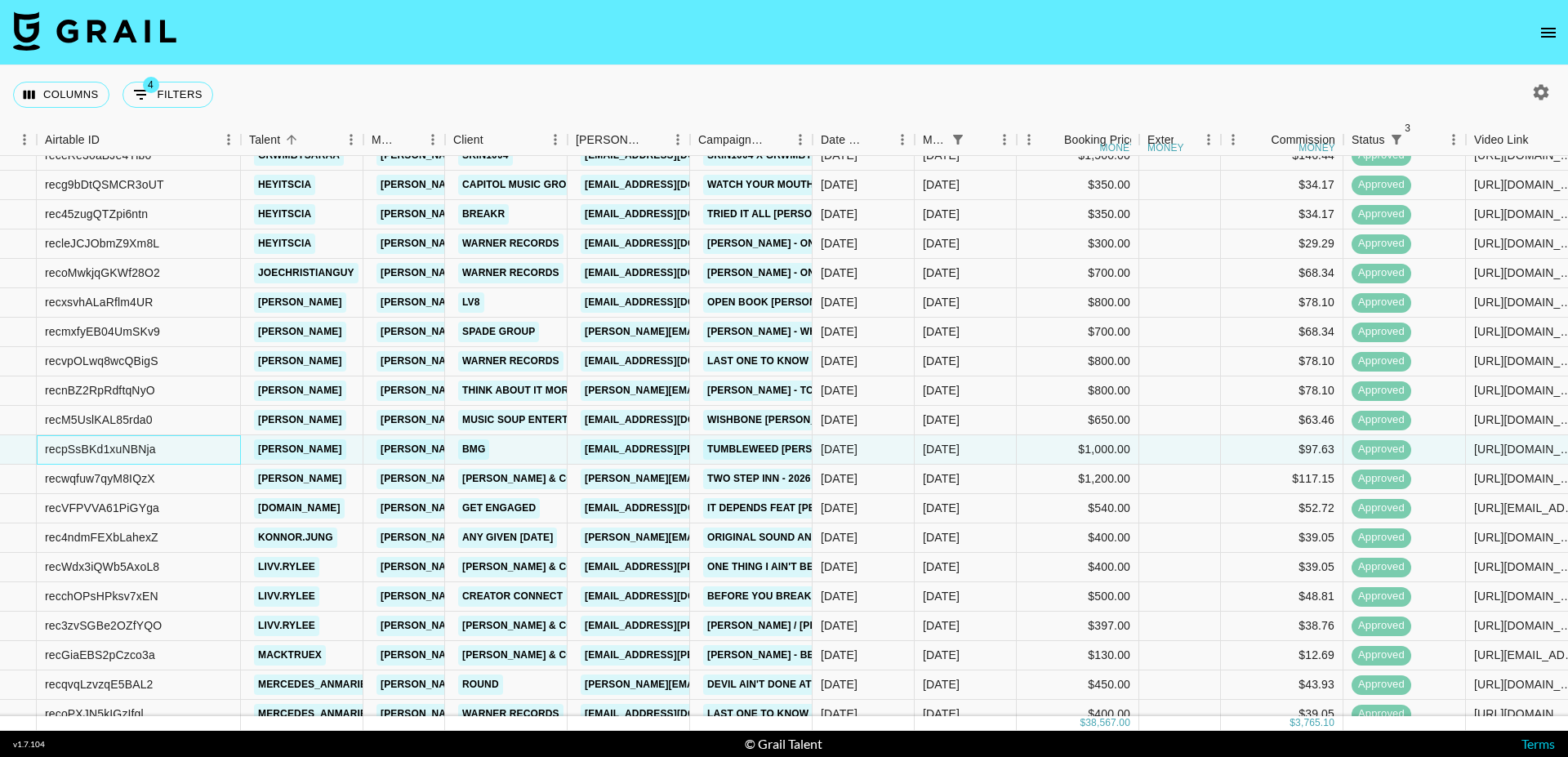
click at [223, 453] on div "recpSsBKd1xuNBNja" at bounding box center [139, 450] width 205 height 30
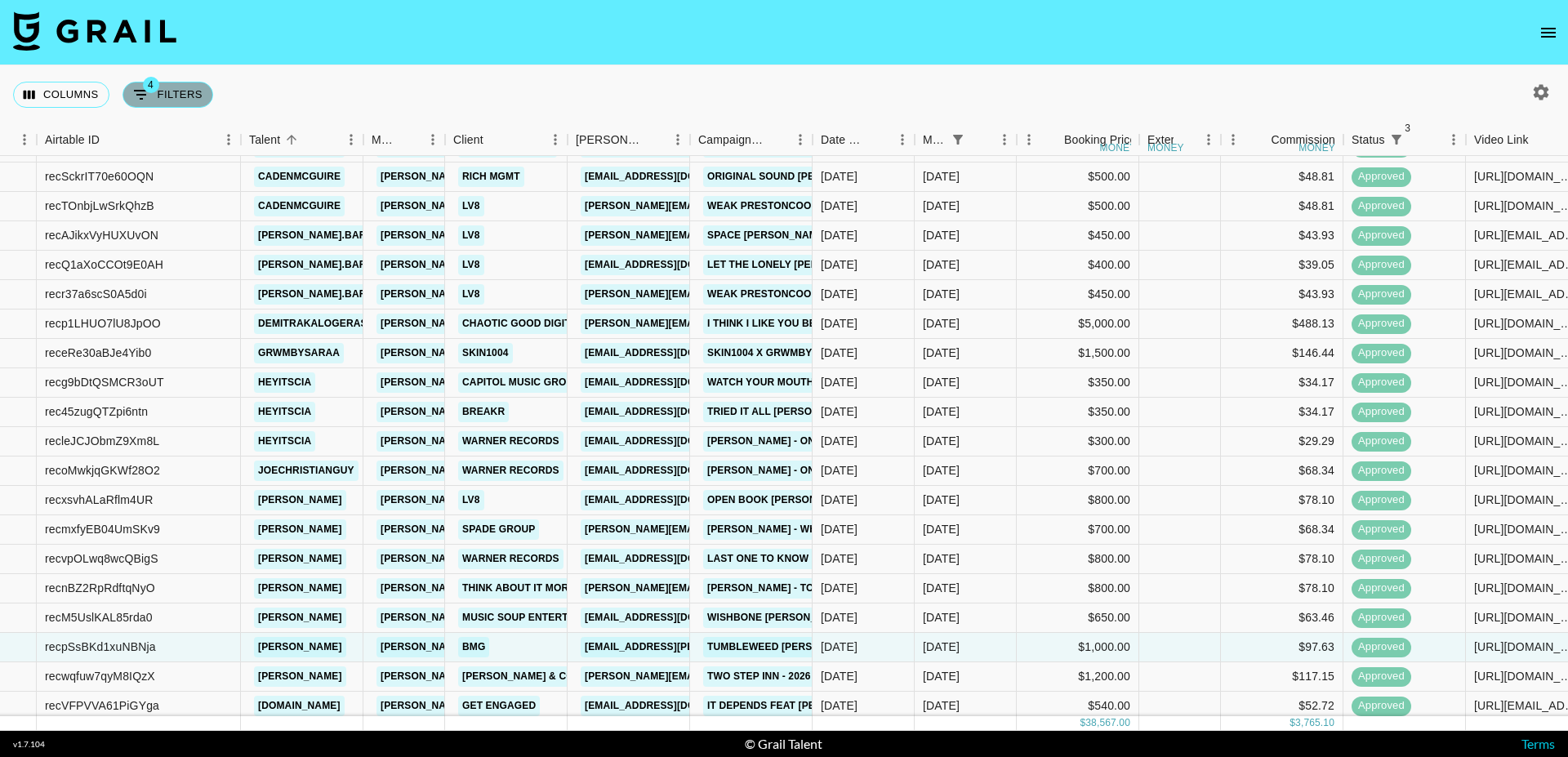
click at [182, 95] on button "4 Filters" at bounding box center [168, 94] width 90 height 26
select select "status"
select select "not"
select select "cancelled"
select select "status"
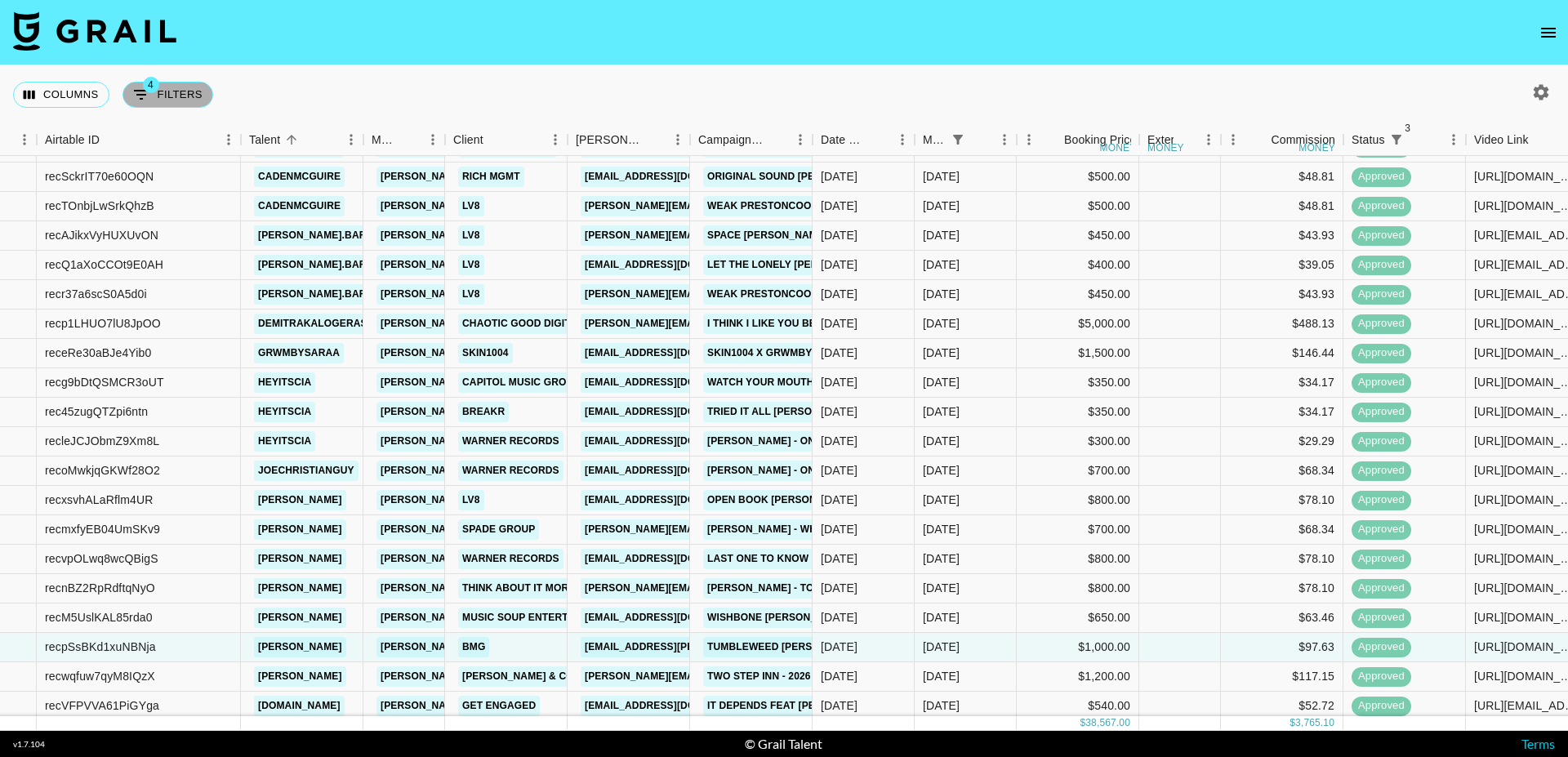
select select "not"
select select "declined"
select select "status"
select select "approved"
select select "monthDue2"
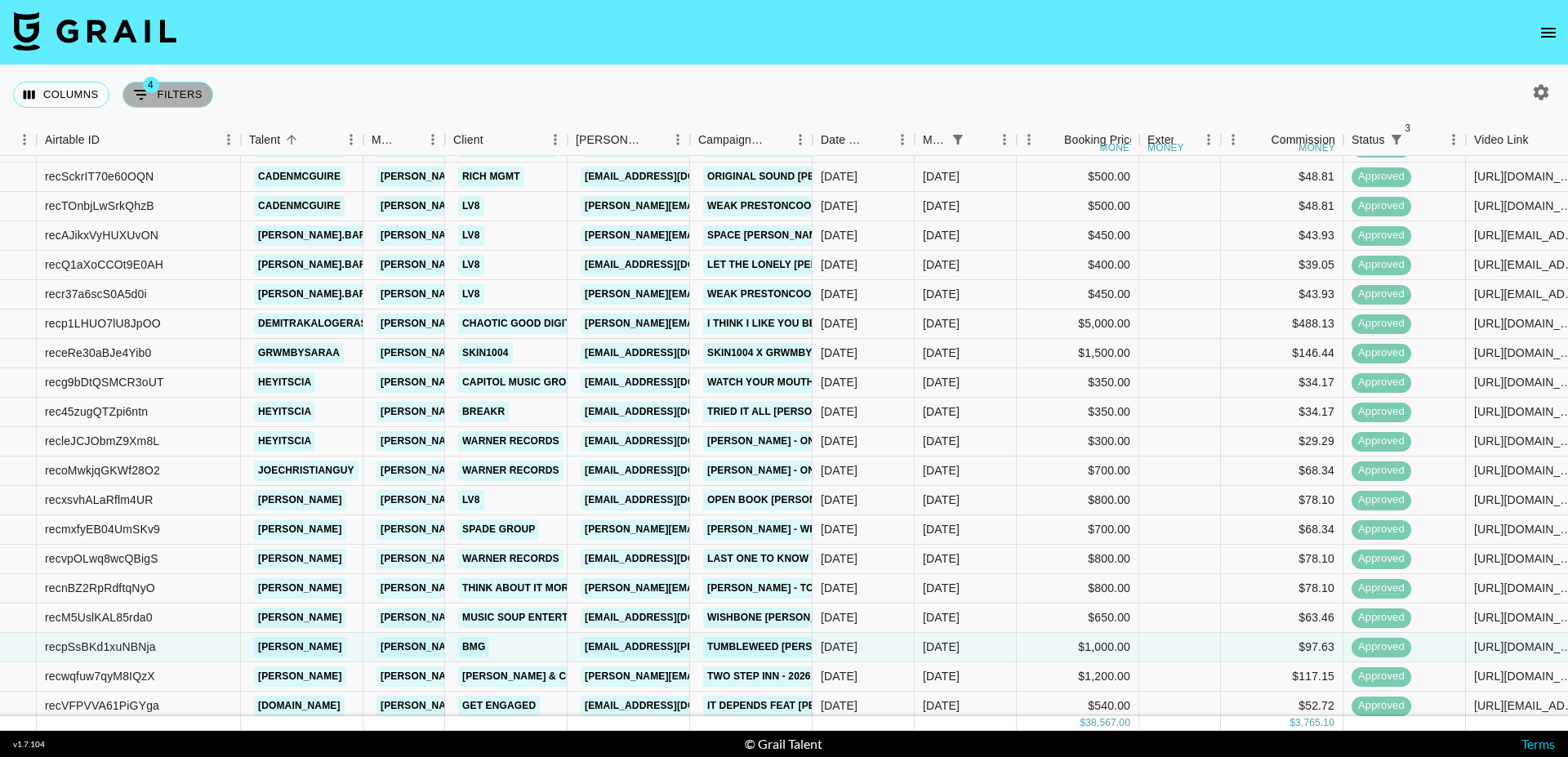
select select "[DATE]"
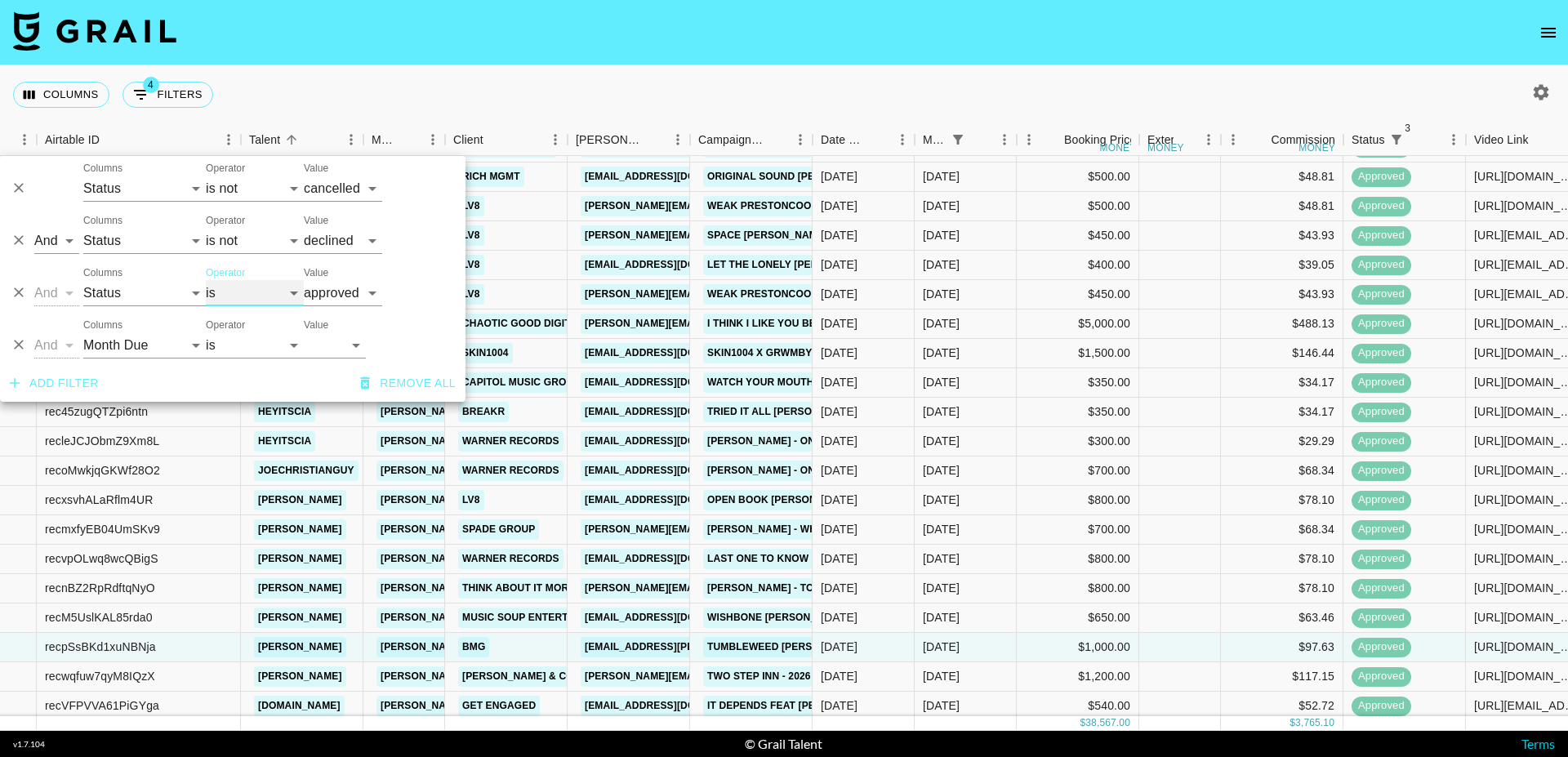
select select "not"
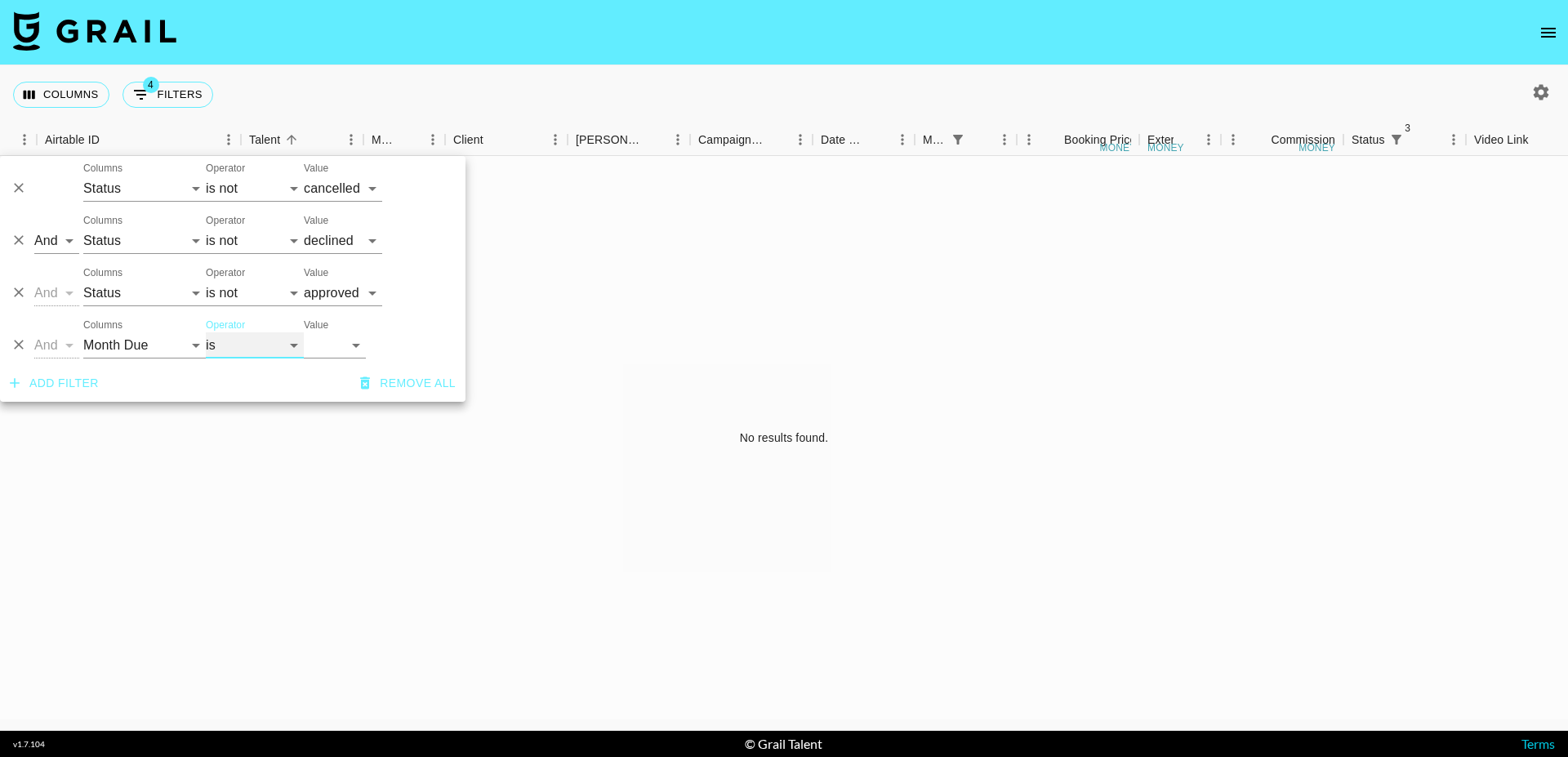
scroll to position [0, 98]
select select "not"
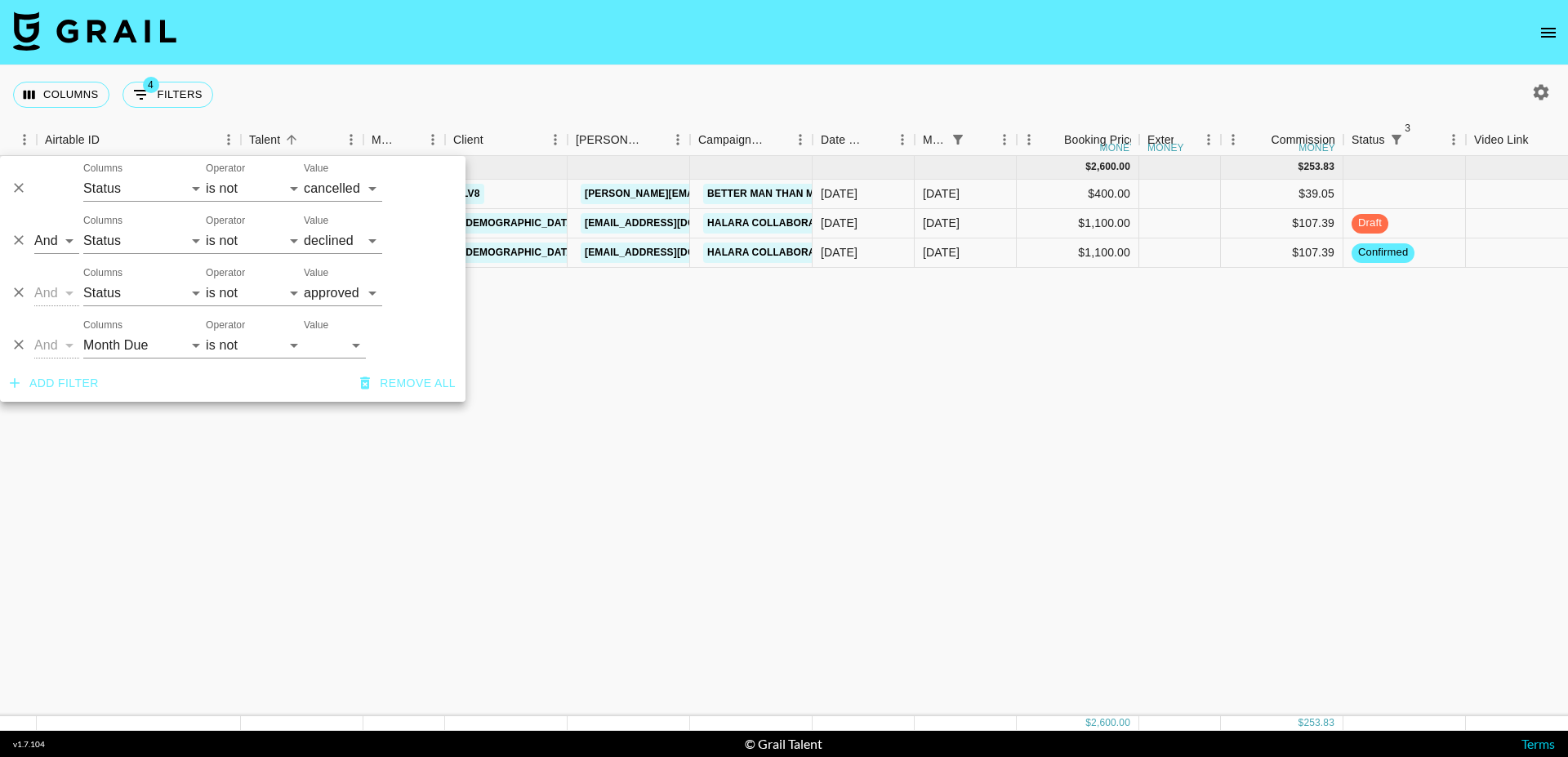
click at [403, 45] on nav at bounding box center [784, 33] width 1568 height 66
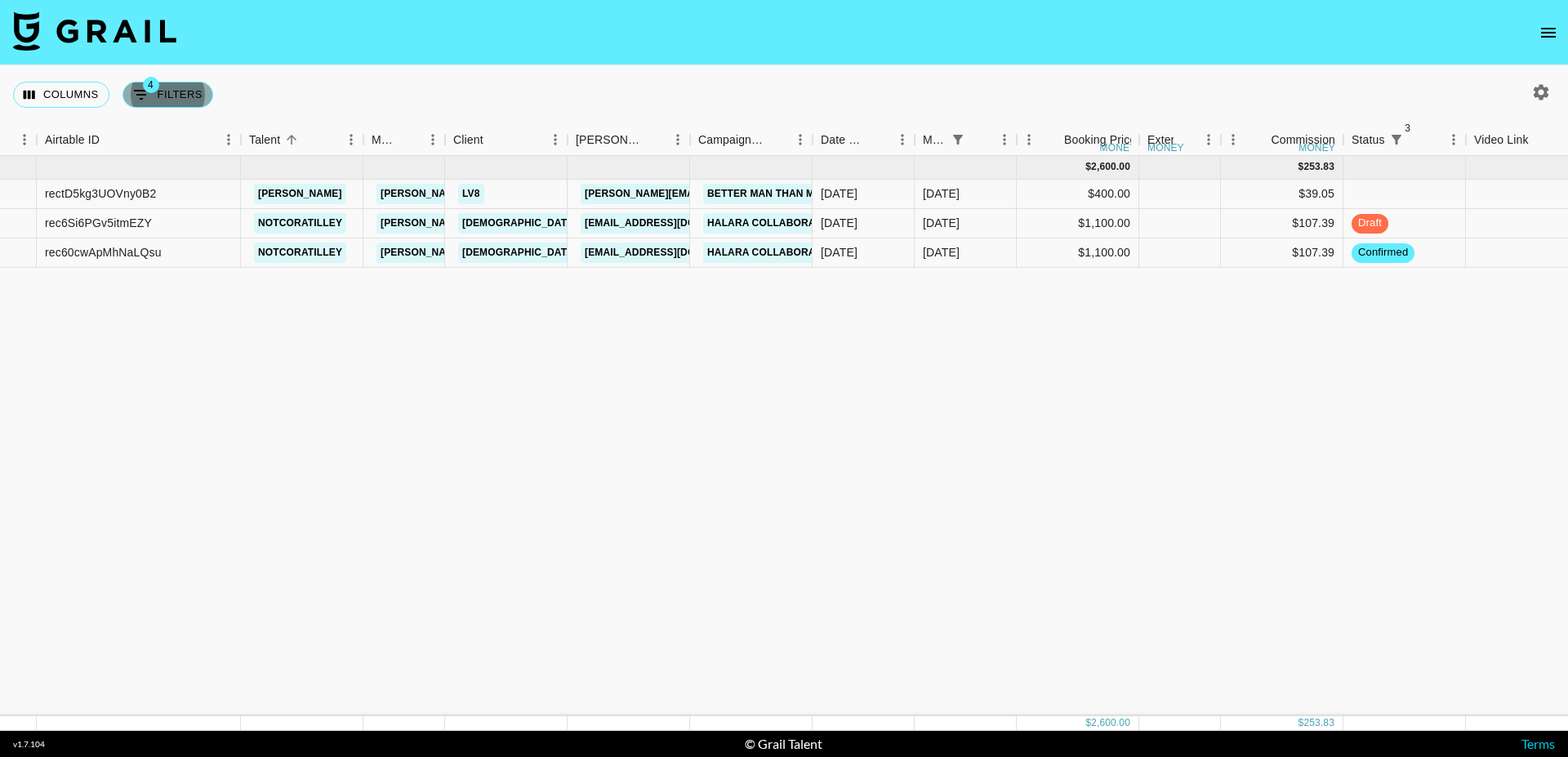
click at [175, 97] on button "4 Filters" at bounding box center [168, 94] width 90 height 26
select select "status"
select select "not"
select select "cancelled"
select select "status"
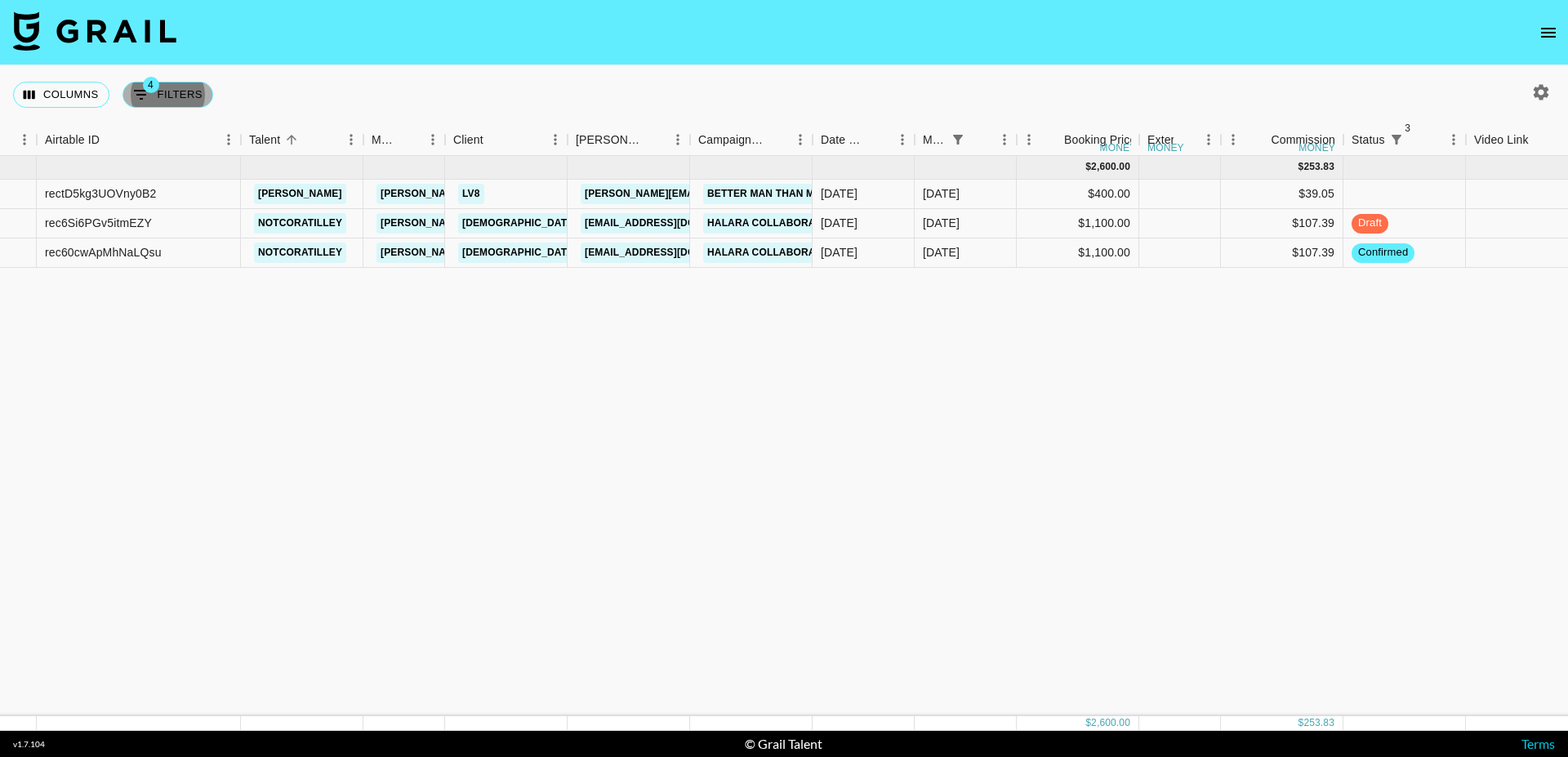
select select "not"
select select "declined"
select select "status"
select select "not"
select select "approved"
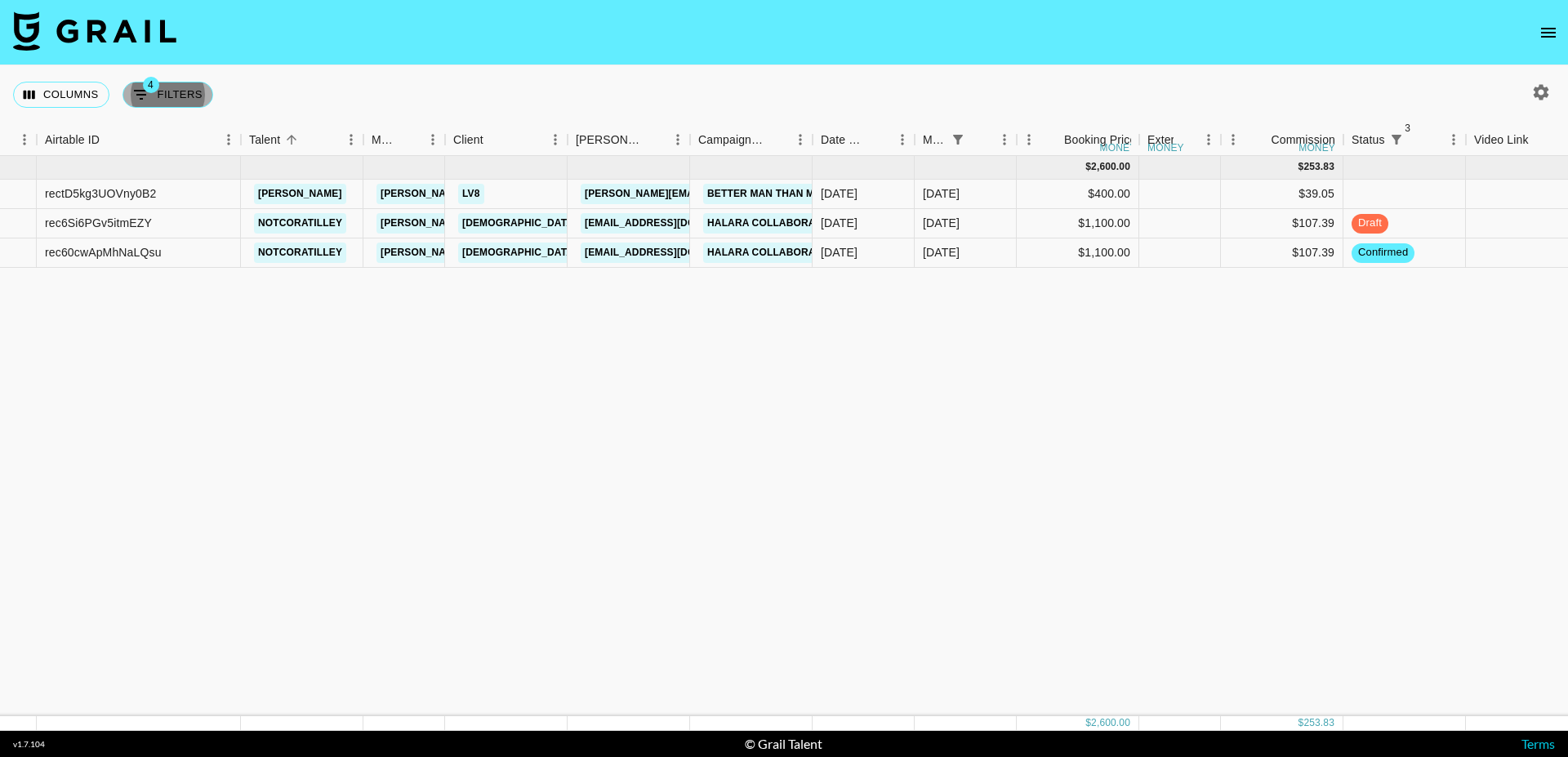
select select "monthDue2"
select select "not"
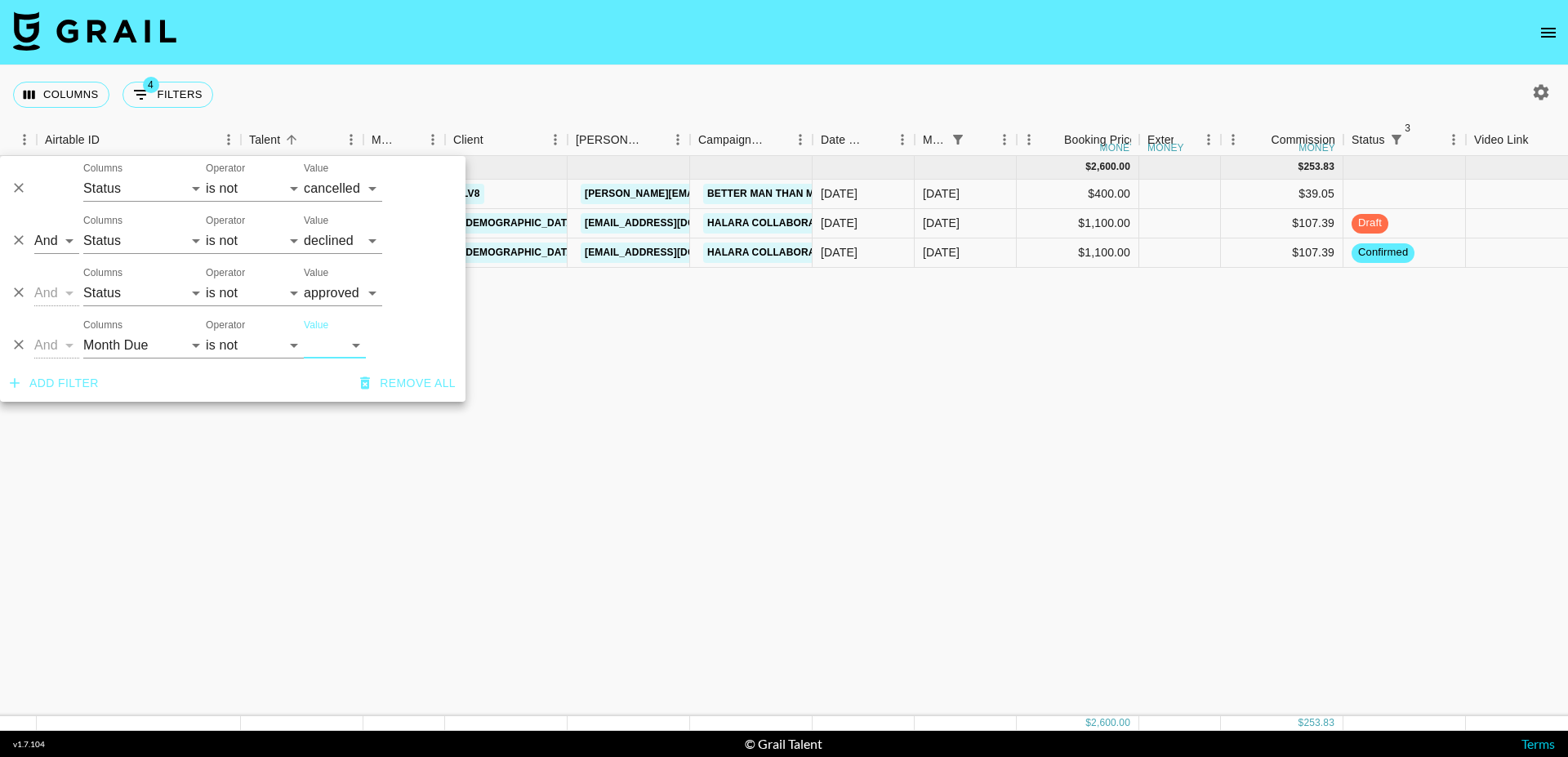
select select "[DATE]"
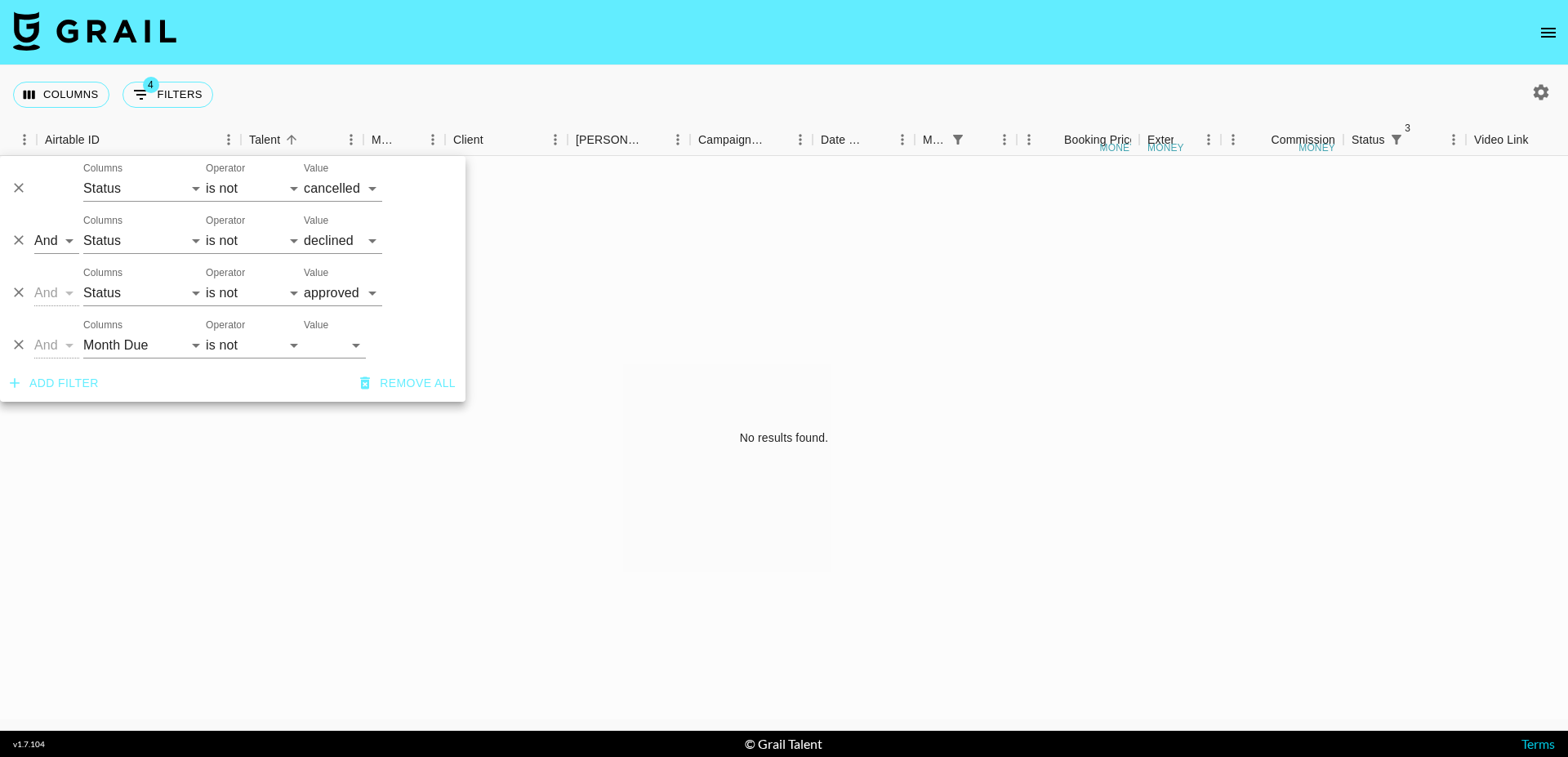
click at [438, 21] on nav at bounding box center [784, 33] width 1568 height 66
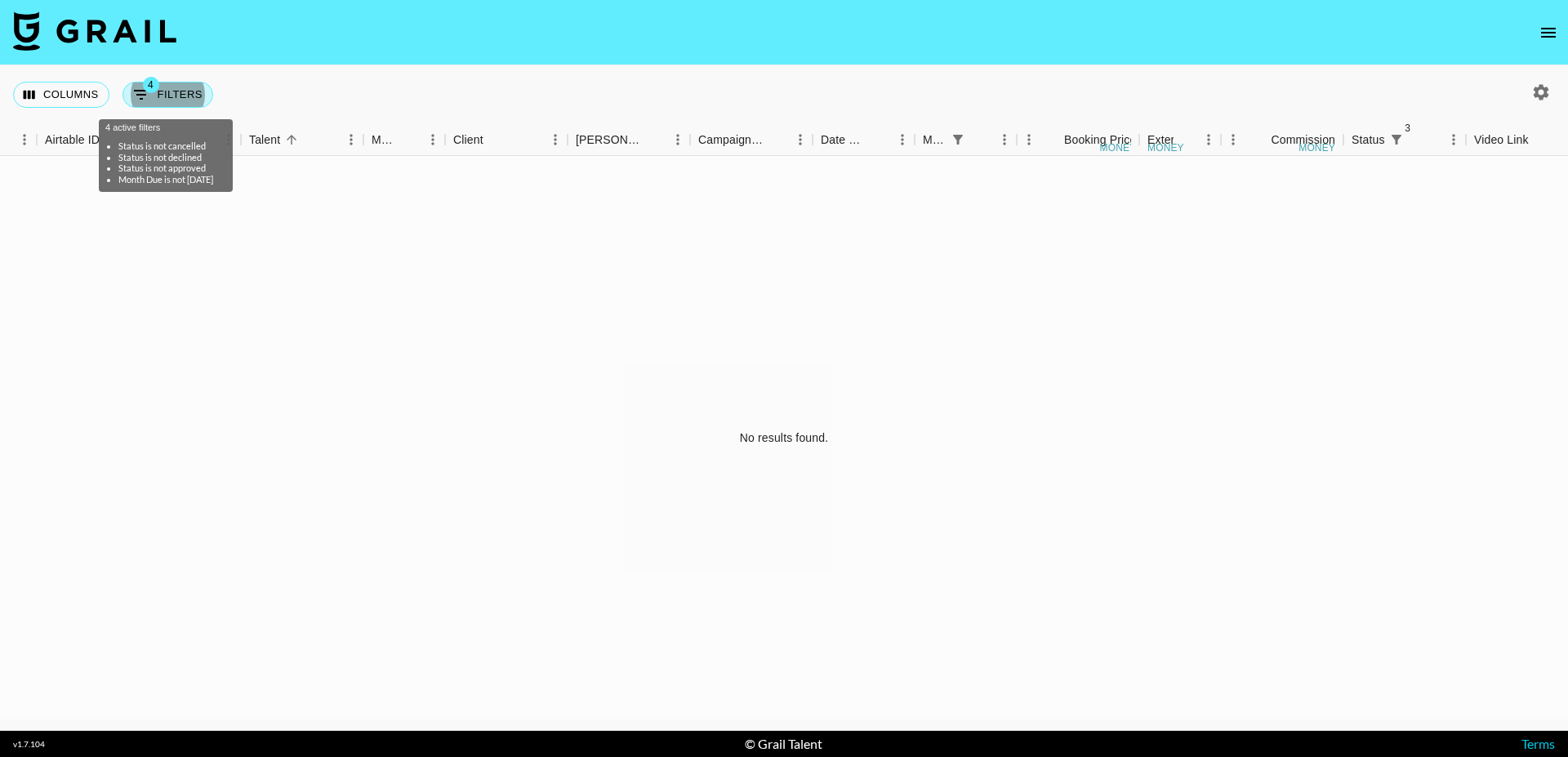
click at [157, 105] on button "4 Filters" at bounding box center [168, 94] width 90 height 26
select select "status"
select select "not"
select select "cancelled"
select select "status"
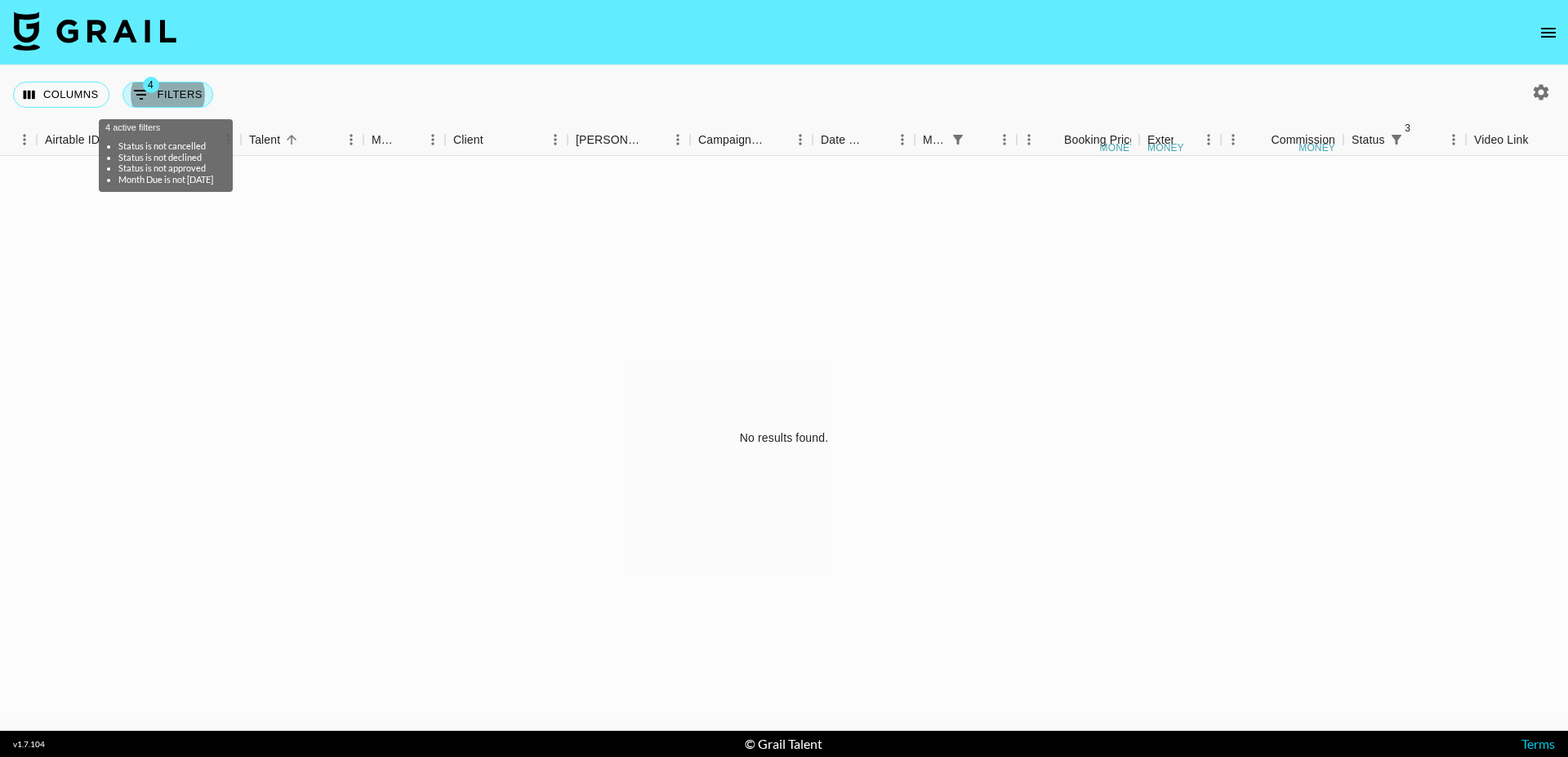
select select "not"
select select "declined"
select select "status"
select select "not"
select select "approved"
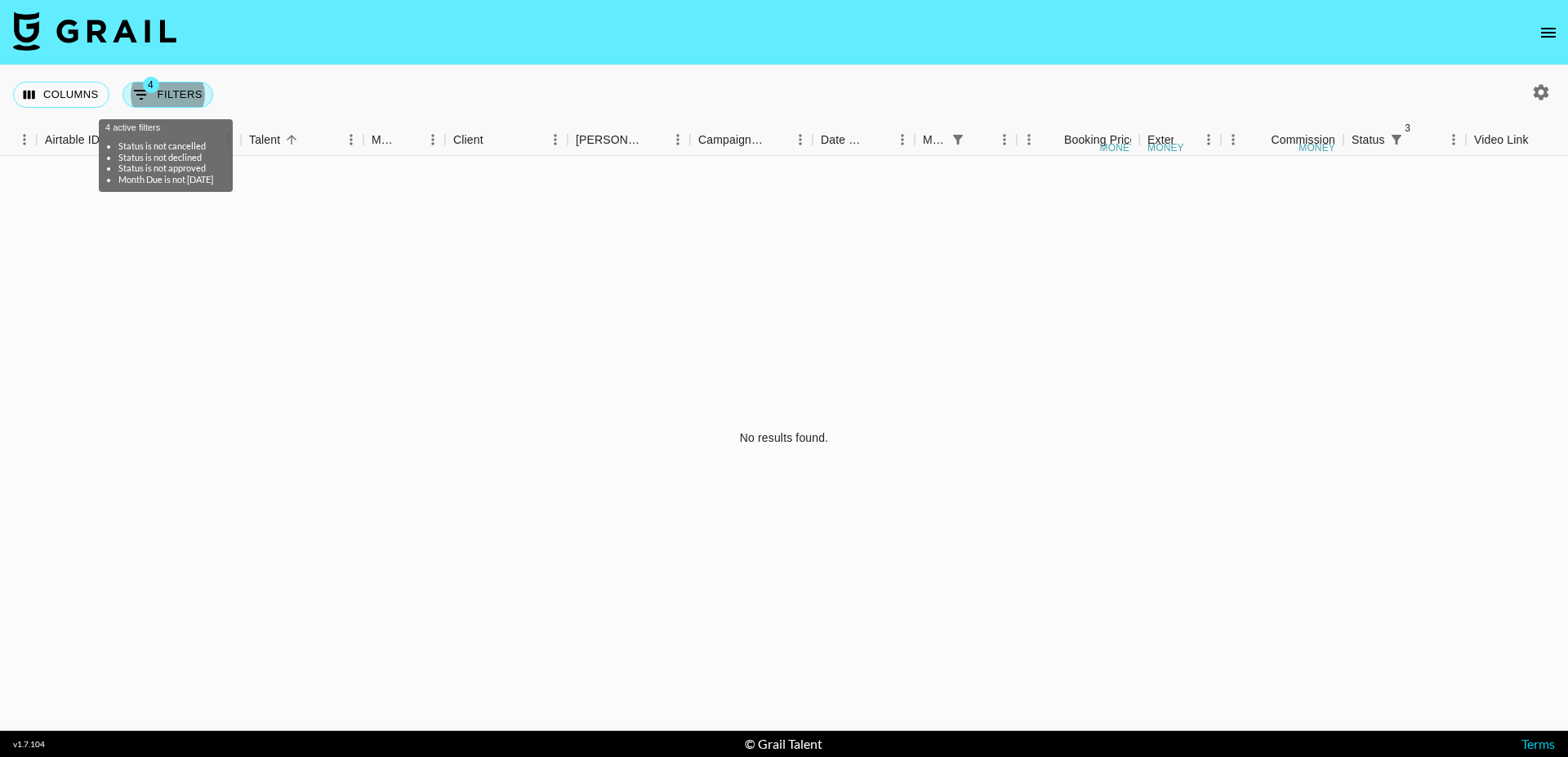
select select "monthDue2"
select select "not"
select select "[DATE]"
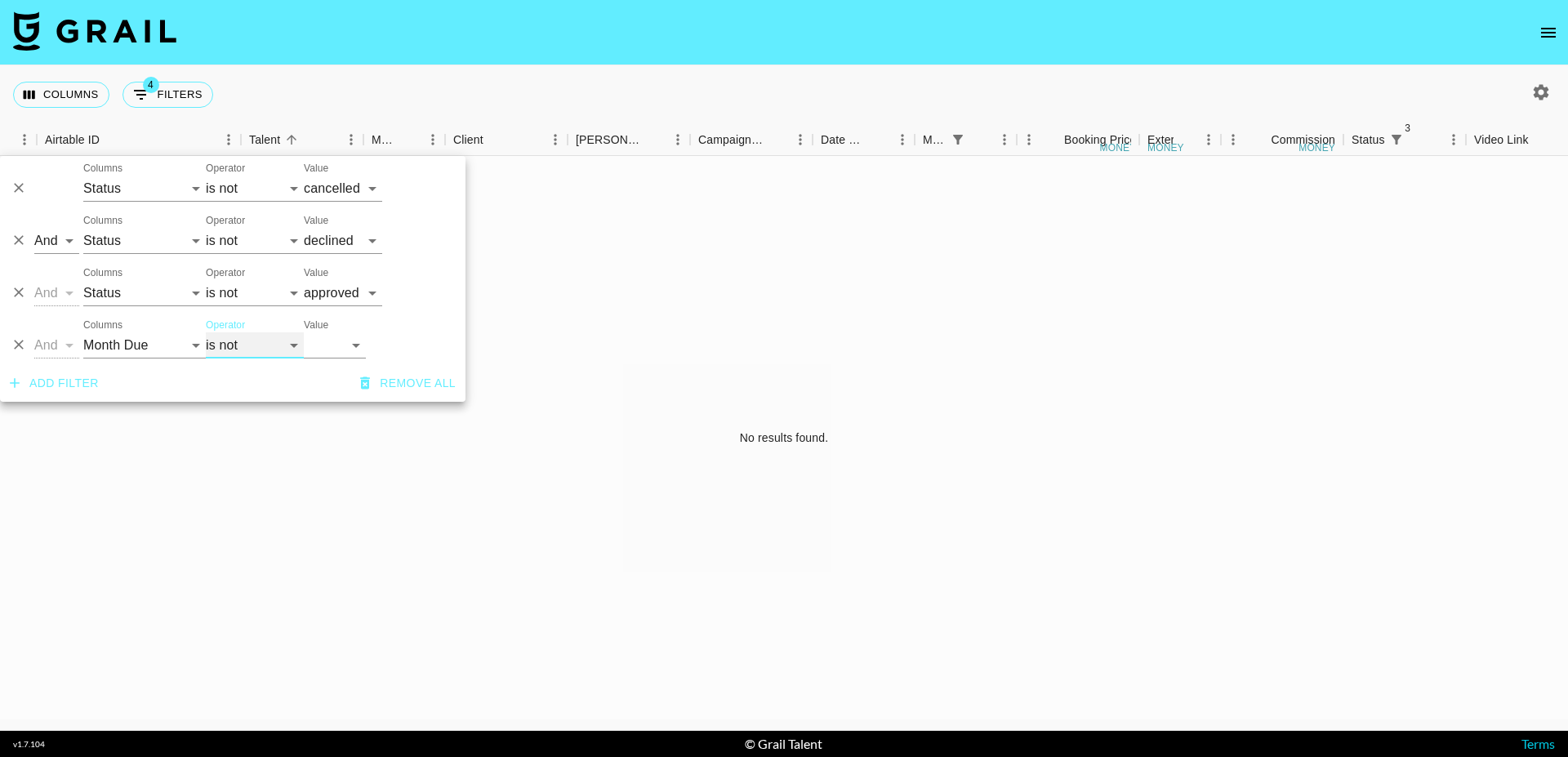
select select "is"
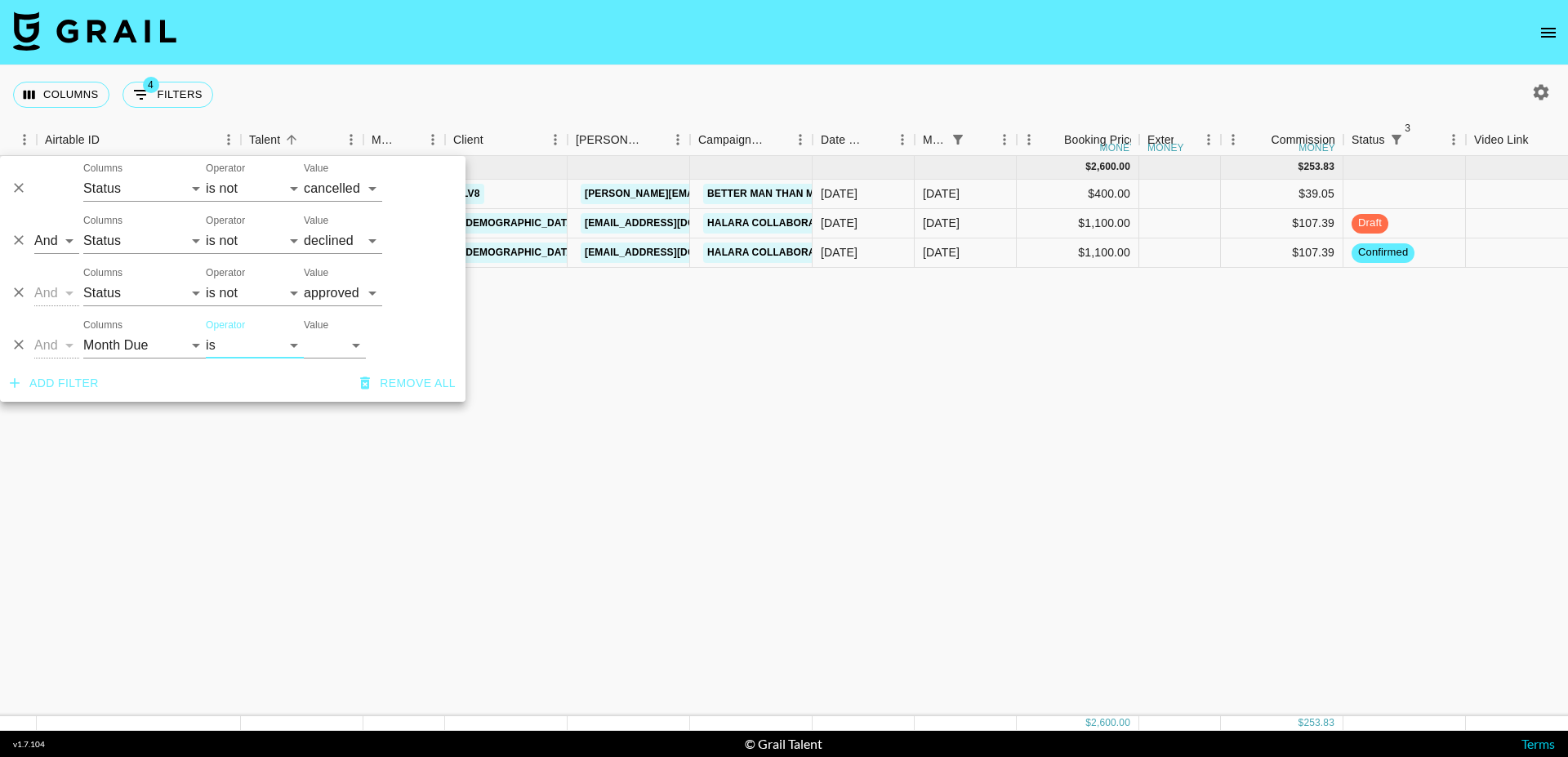
click at [457, 55] on nav at bounding box center [784, 33] width 1568 height 66
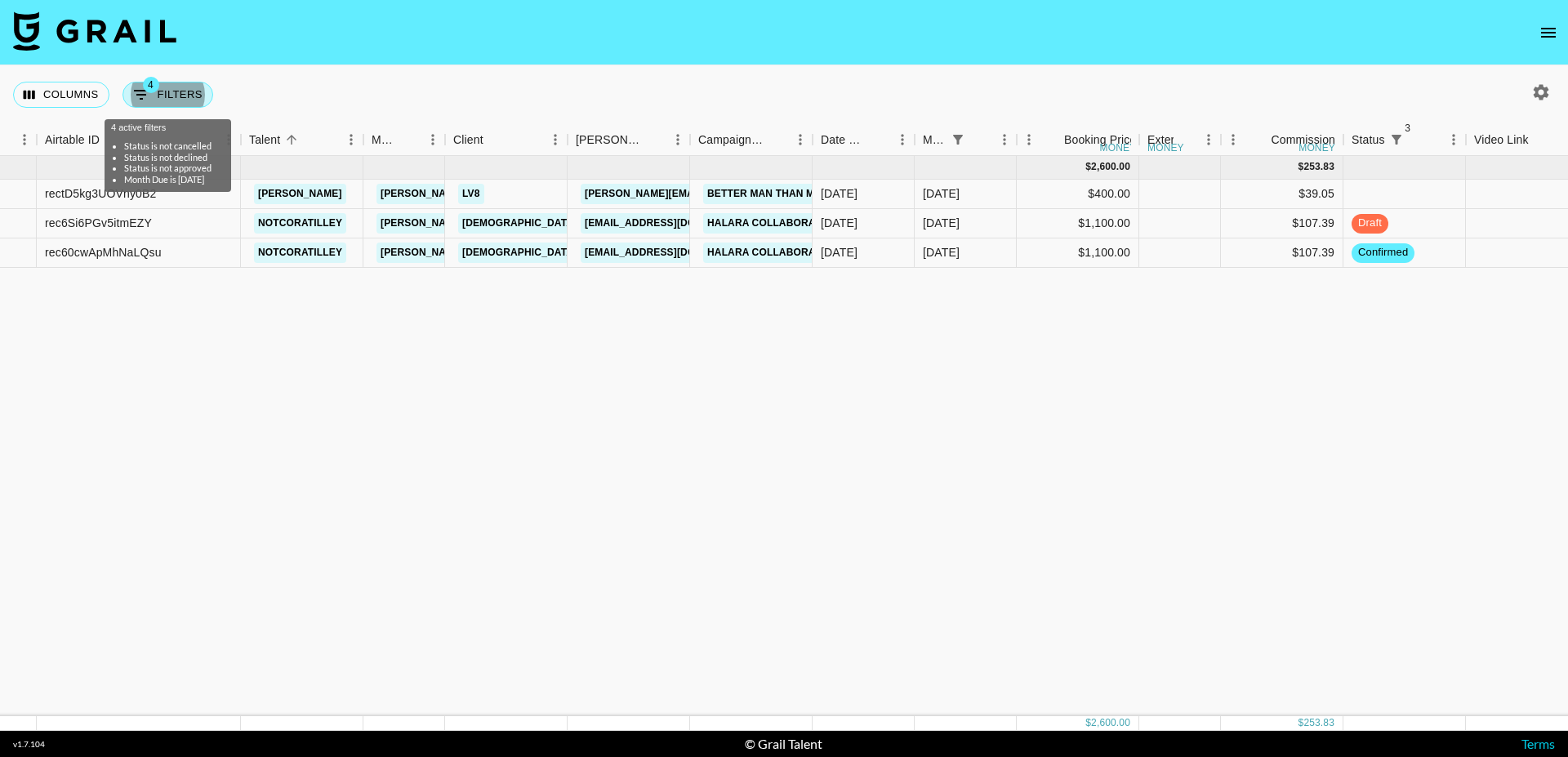
click at [171, 105] on button "4 Filters" at bounding box center [168, 94] width 90 height 26
select select "status"
select select "not"
select select "cancelled"
select select "status"
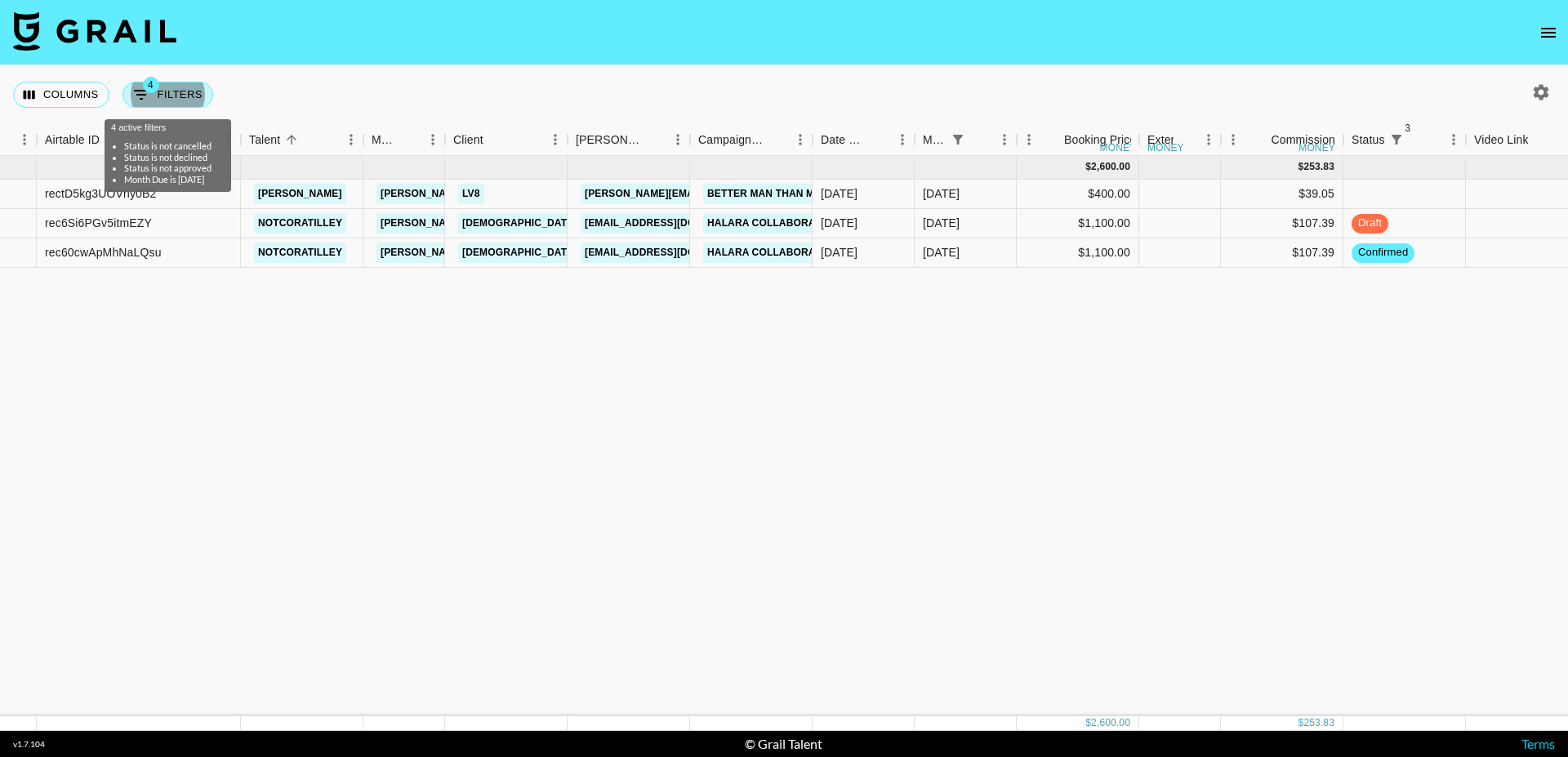
select select "not"
select select "declined"
select select "status"
select select "not"
select select "approved"
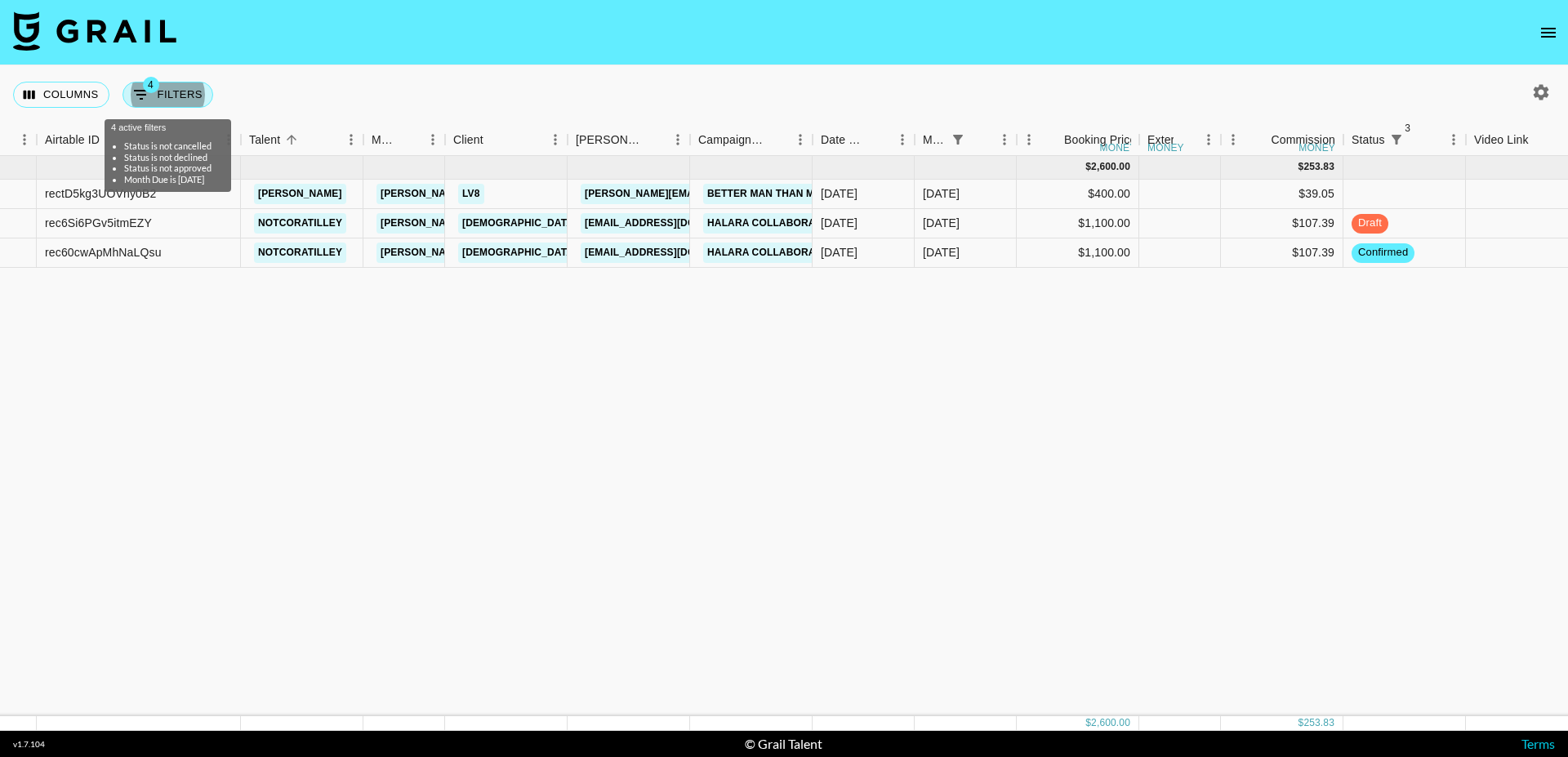
select select "monthDue2"
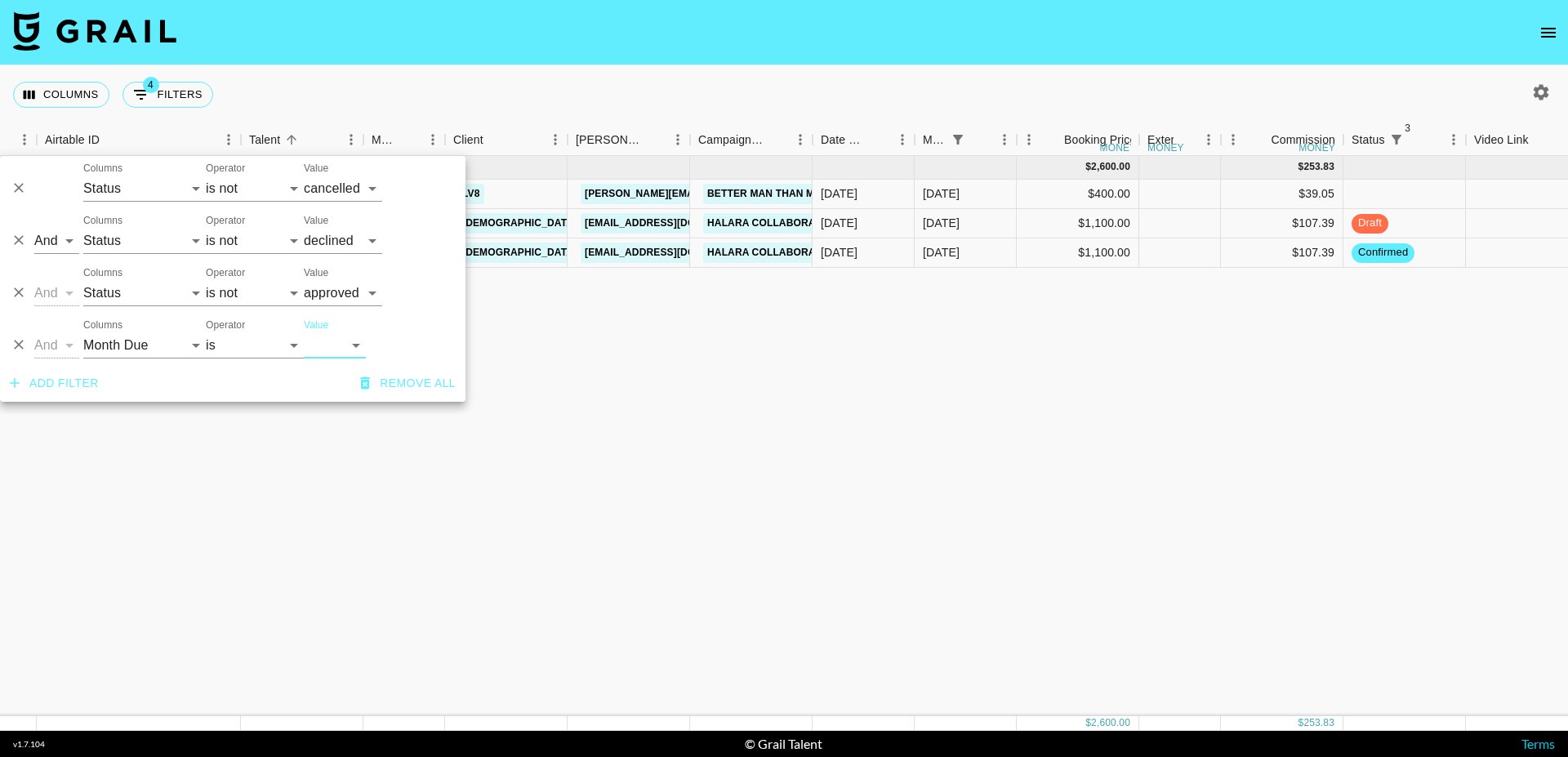
select select "[DATE]"
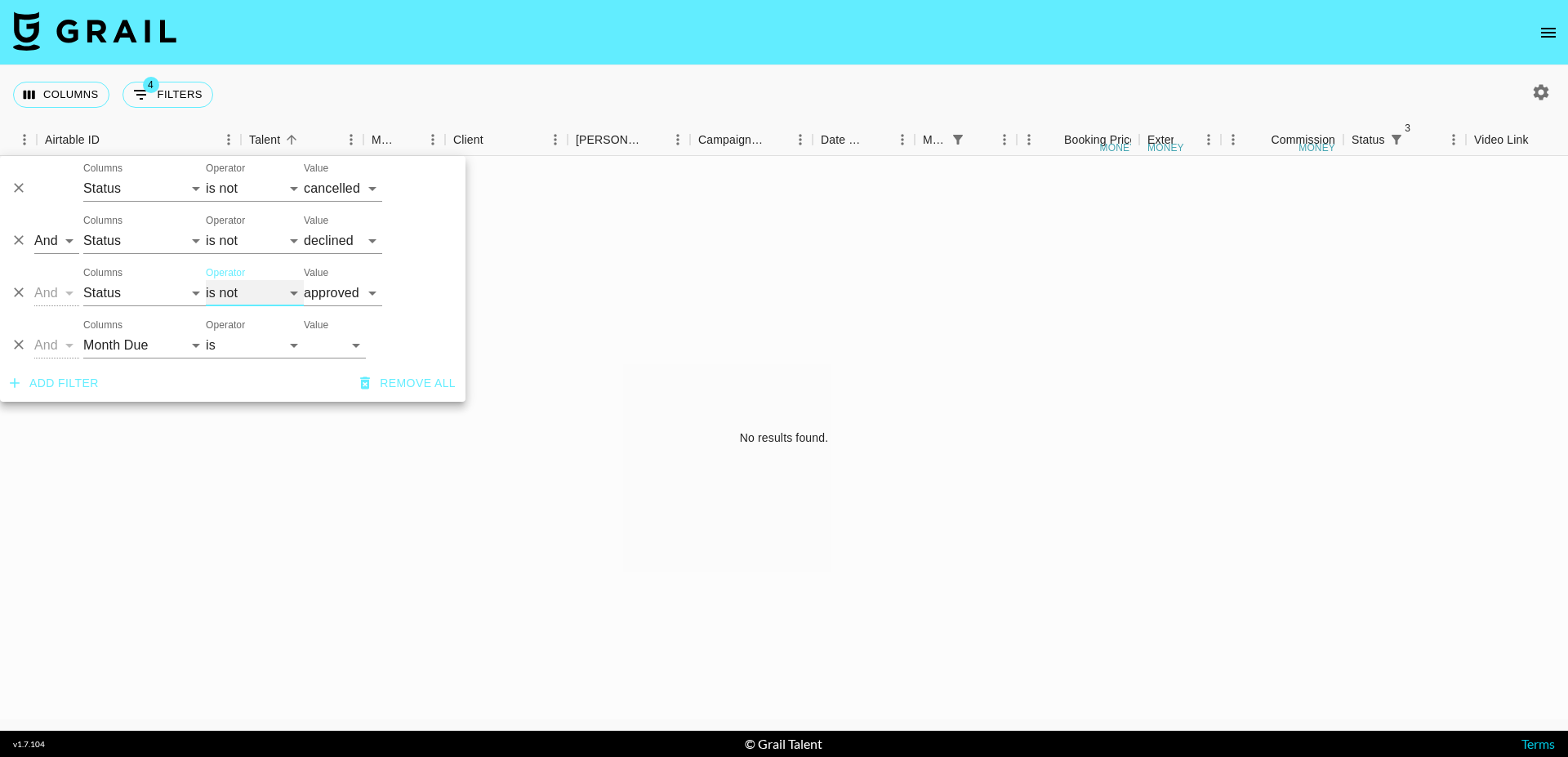
select select "is"
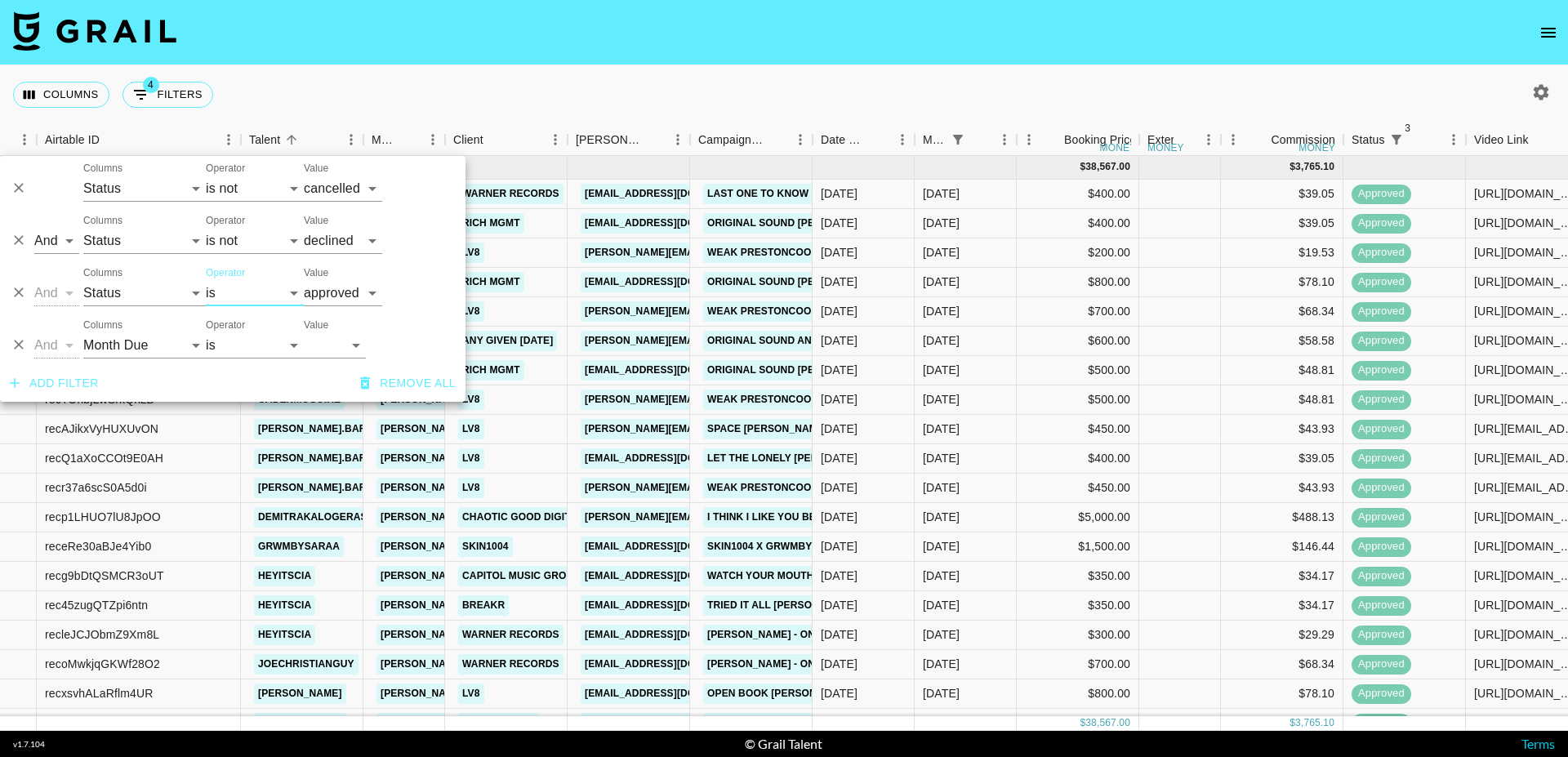
click at [576, 35] on nav at bounding box center [784, 33] width 1568 height 66
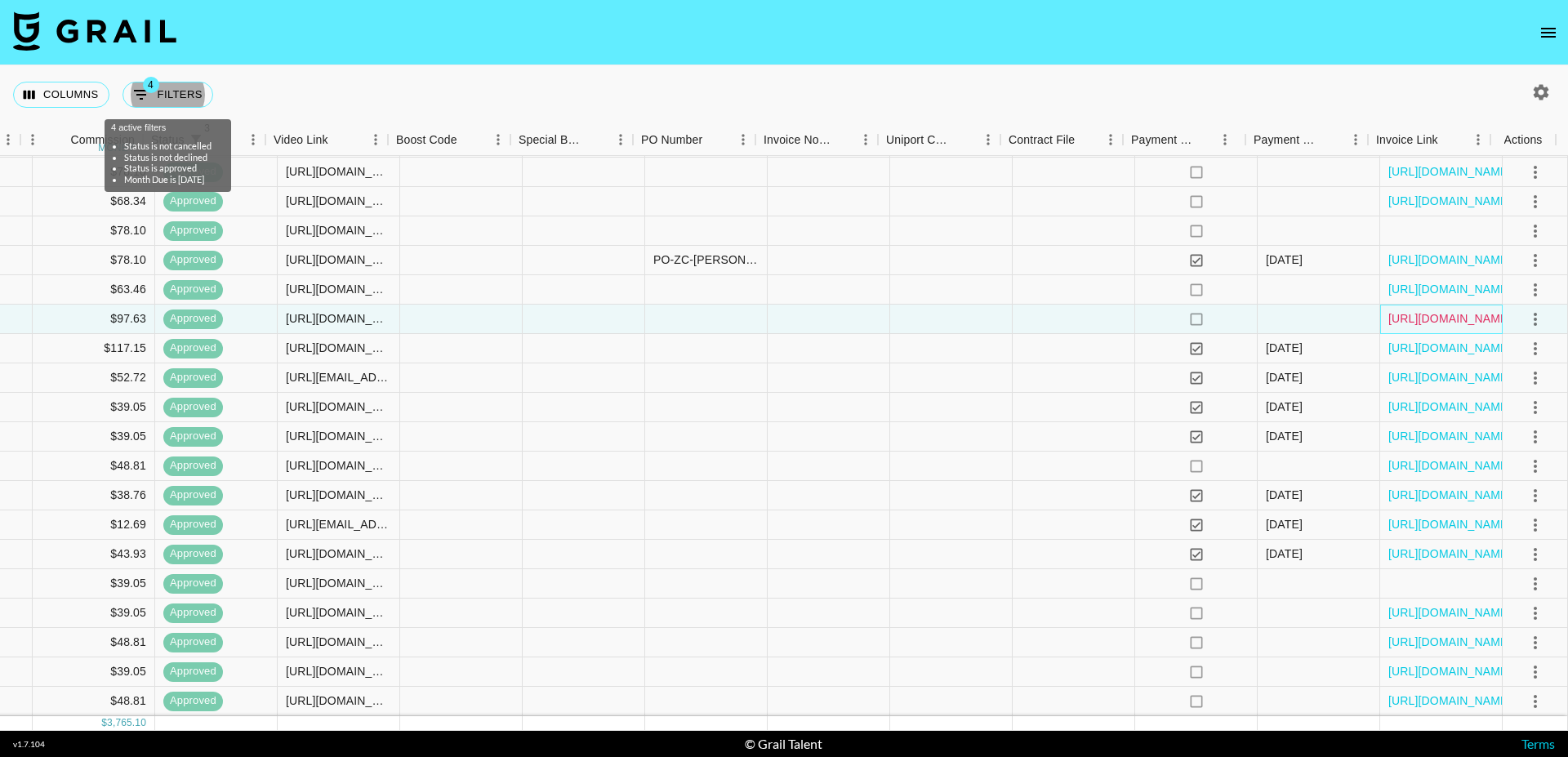
scroll to position [521, 1298]
click at [1407, 319] on link "[URL][DOMAIN_NAME]" at bounding box center [1451, 319] width 123 height 16
